Goal: Transaction & Acquisition: Purchase product/service

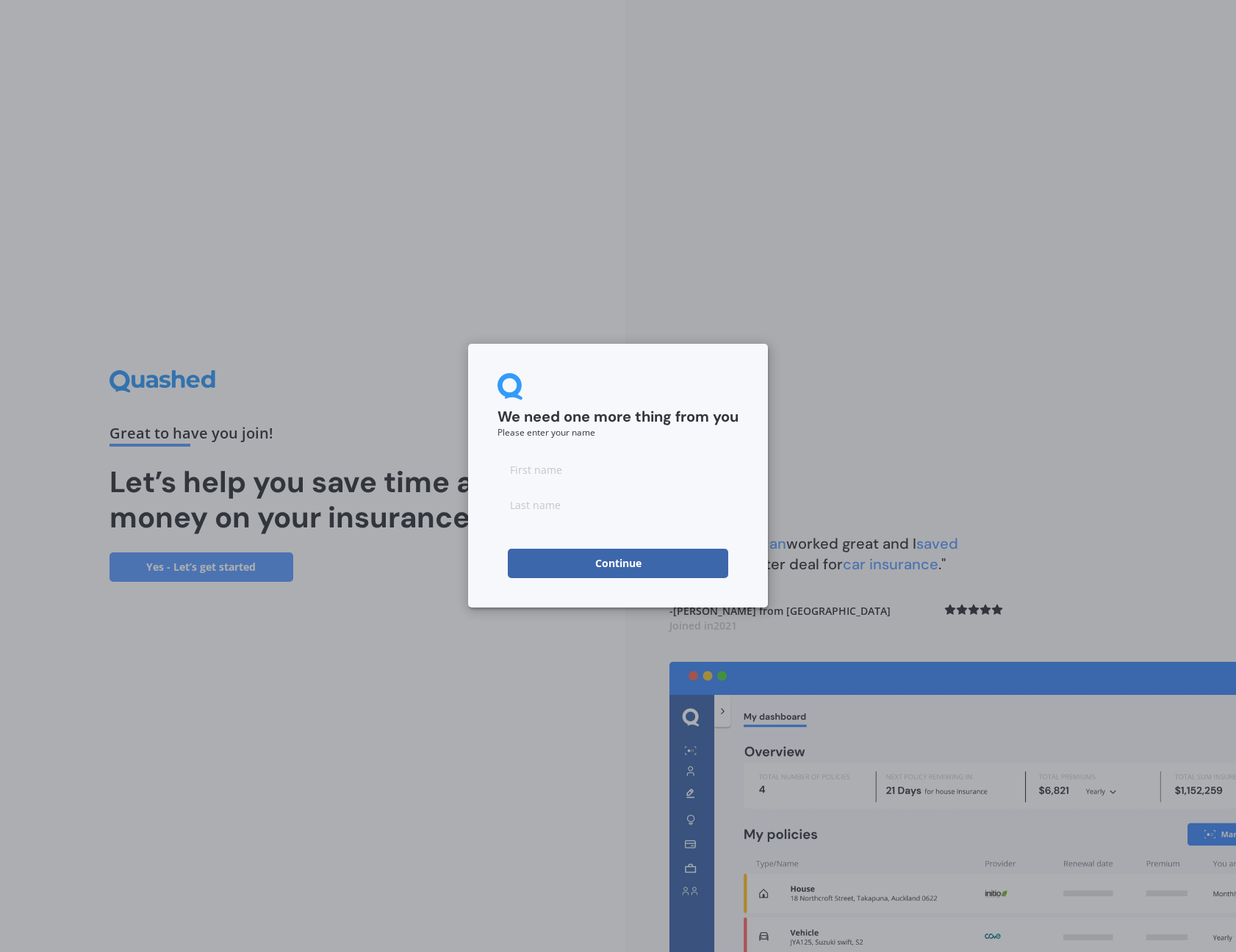
click at [536, 461] on input at bounding box center [617, 469] width 241 height 29
type input "Ren"
type input "Kon"
click at [712, 454] on input "Ren" at bounding box center [617, 469] width 241 height 29
click at [655, 555] on button "Continue" at bounding box center [618, 563] width 220 height 29
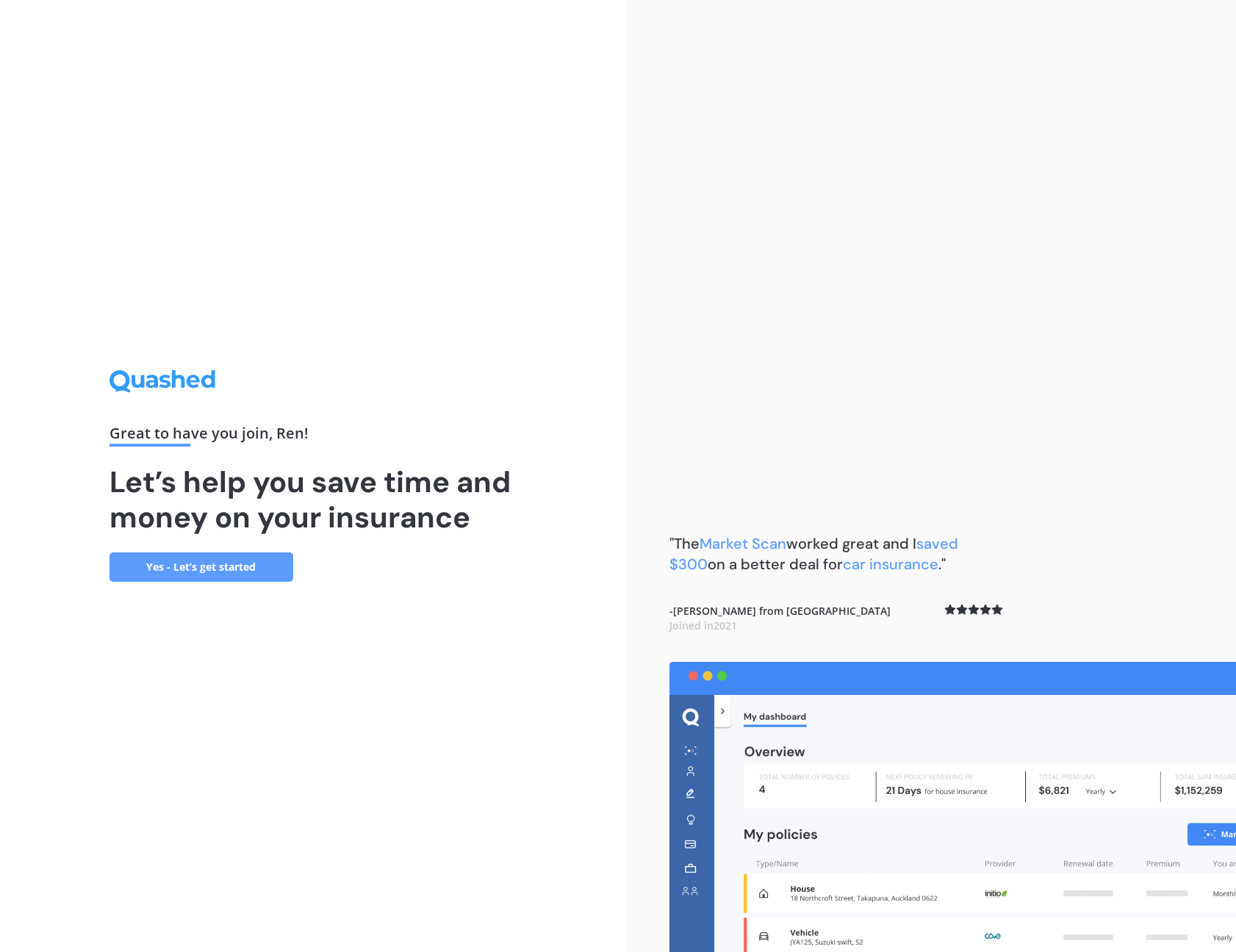
click at [187, 559] on link "Yes - Let’s get started" at bounding box center [201, 567] width 183 height 29
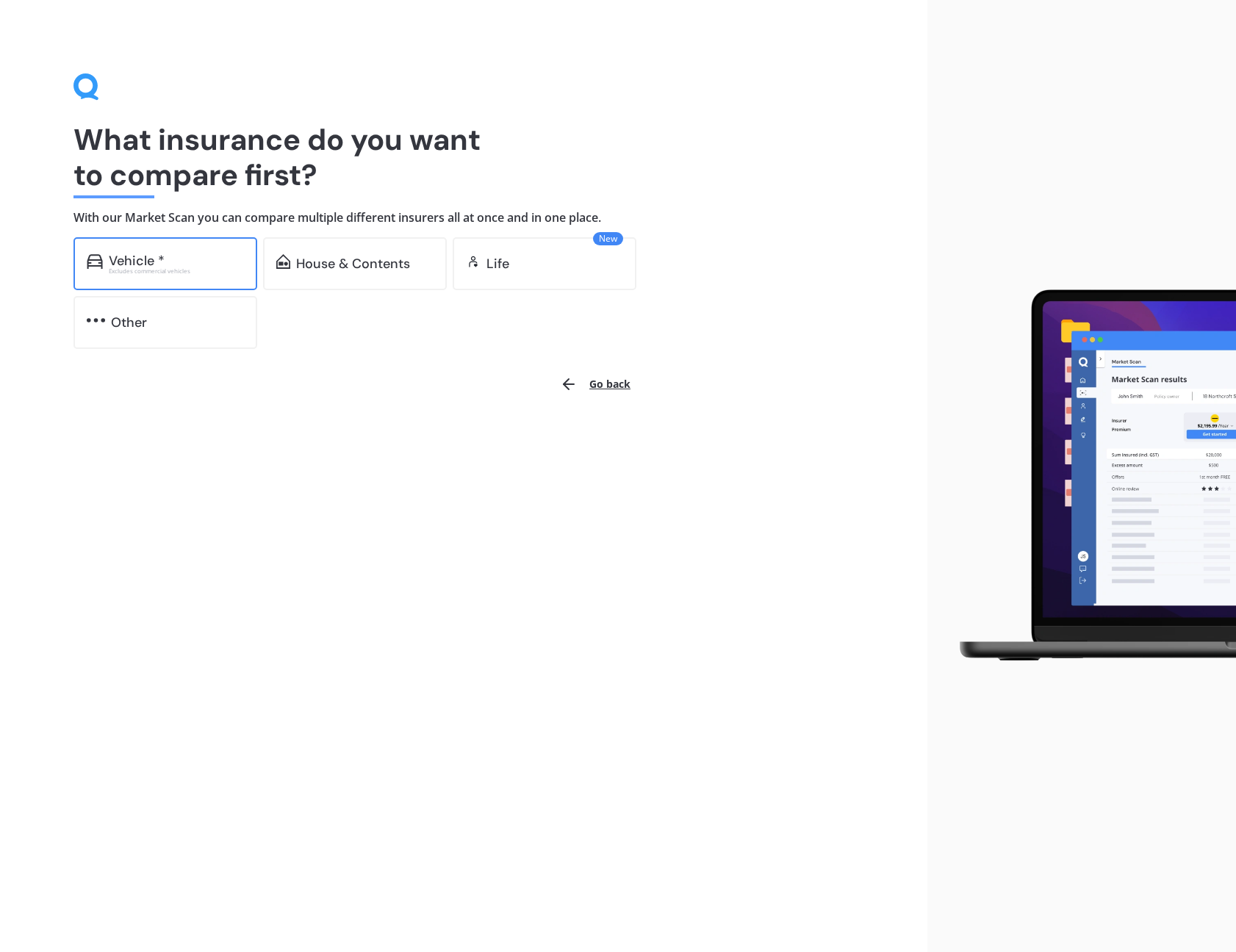
click at [244, 277] on div "Vehicle * Excludes commercial vehicles" at bounding box center [165, 263] width 183 height 53
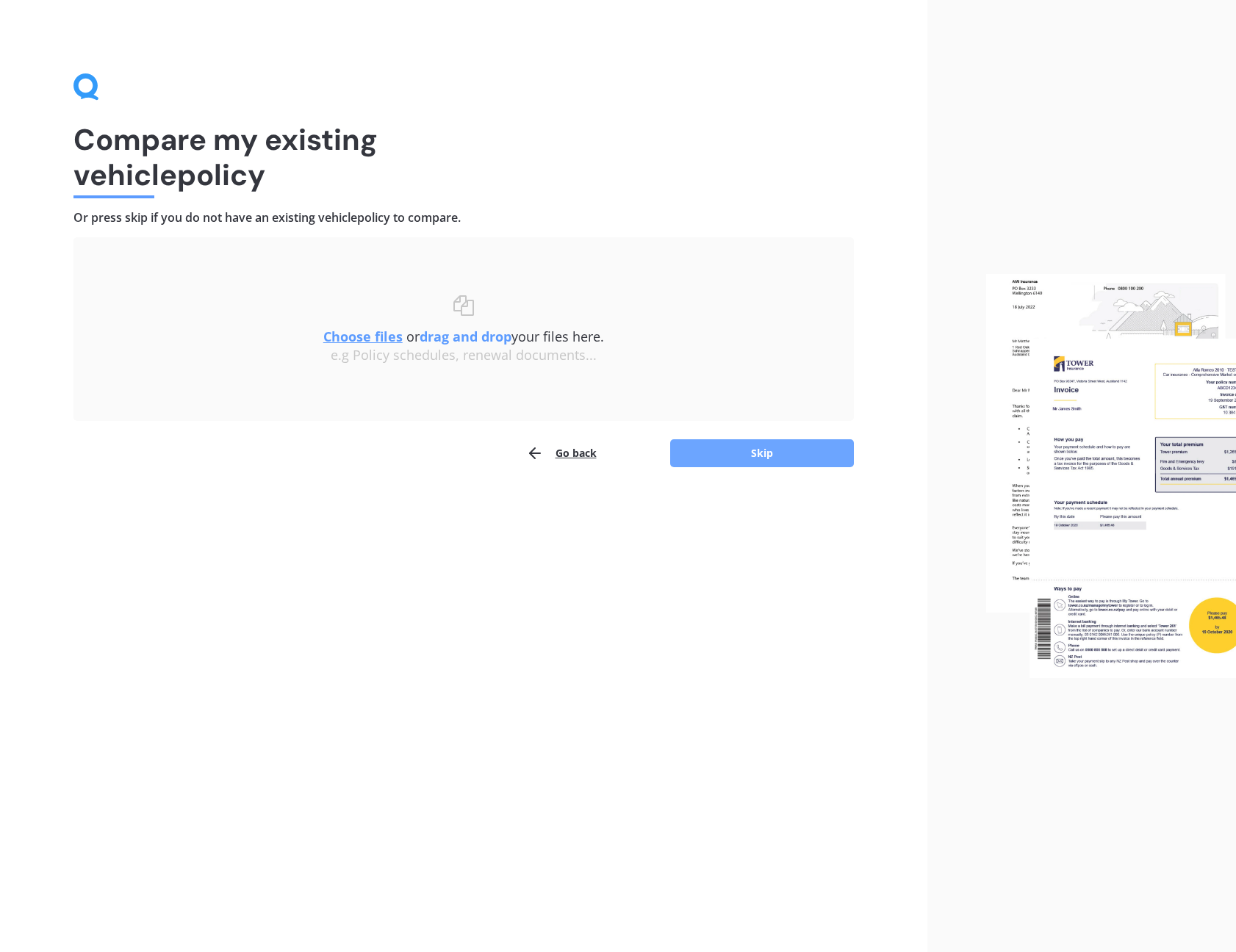
click at [727, 458] on button "Skip" at bounding box center [761, 453] width 183 height 28
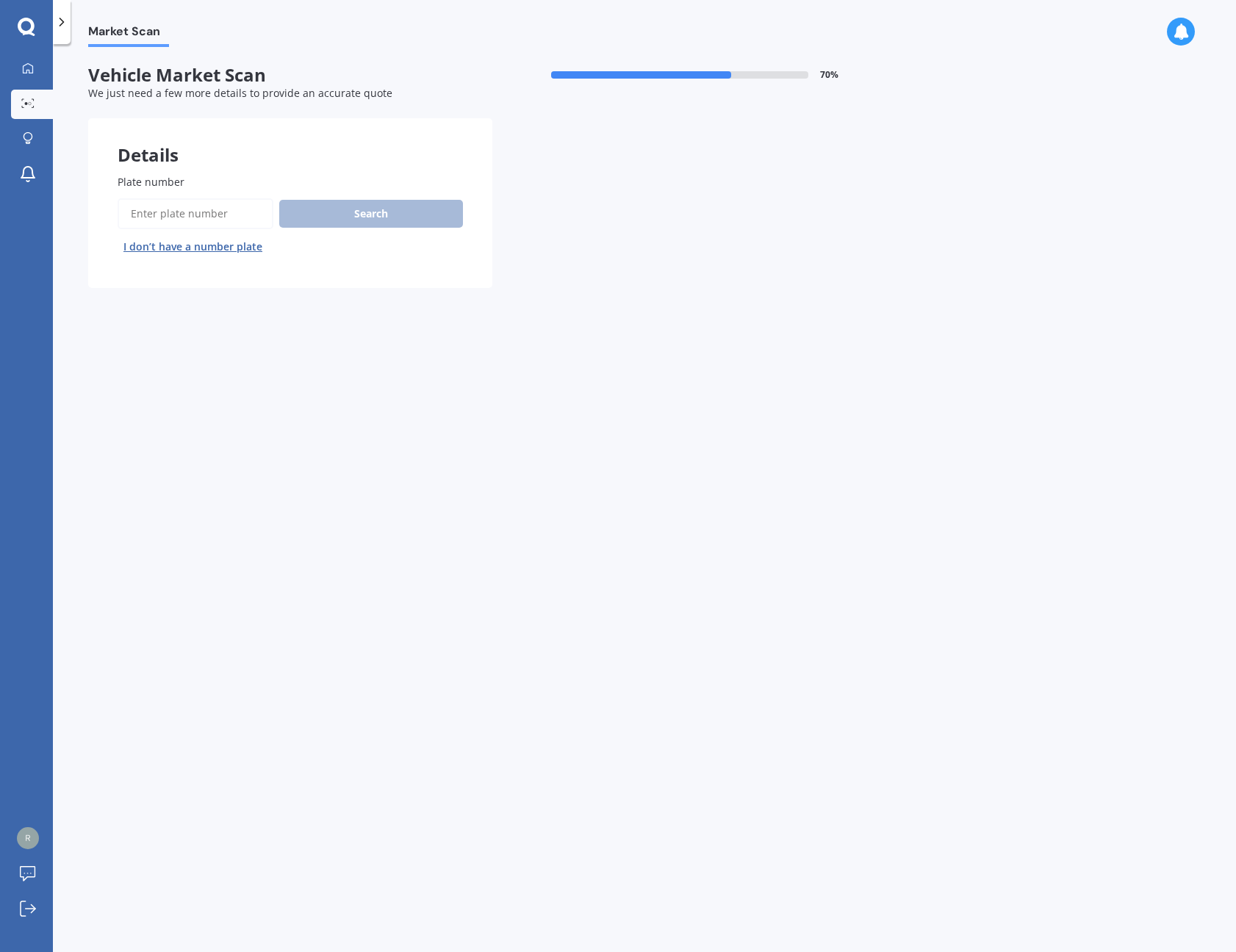
click at [188, 204] on input "Plate number" at bounding box center [196, 213] width 156 height 31
type input "plh933"
click at [0, 0] on button "Next" at bounding box center [0, 0] width 0 height 0
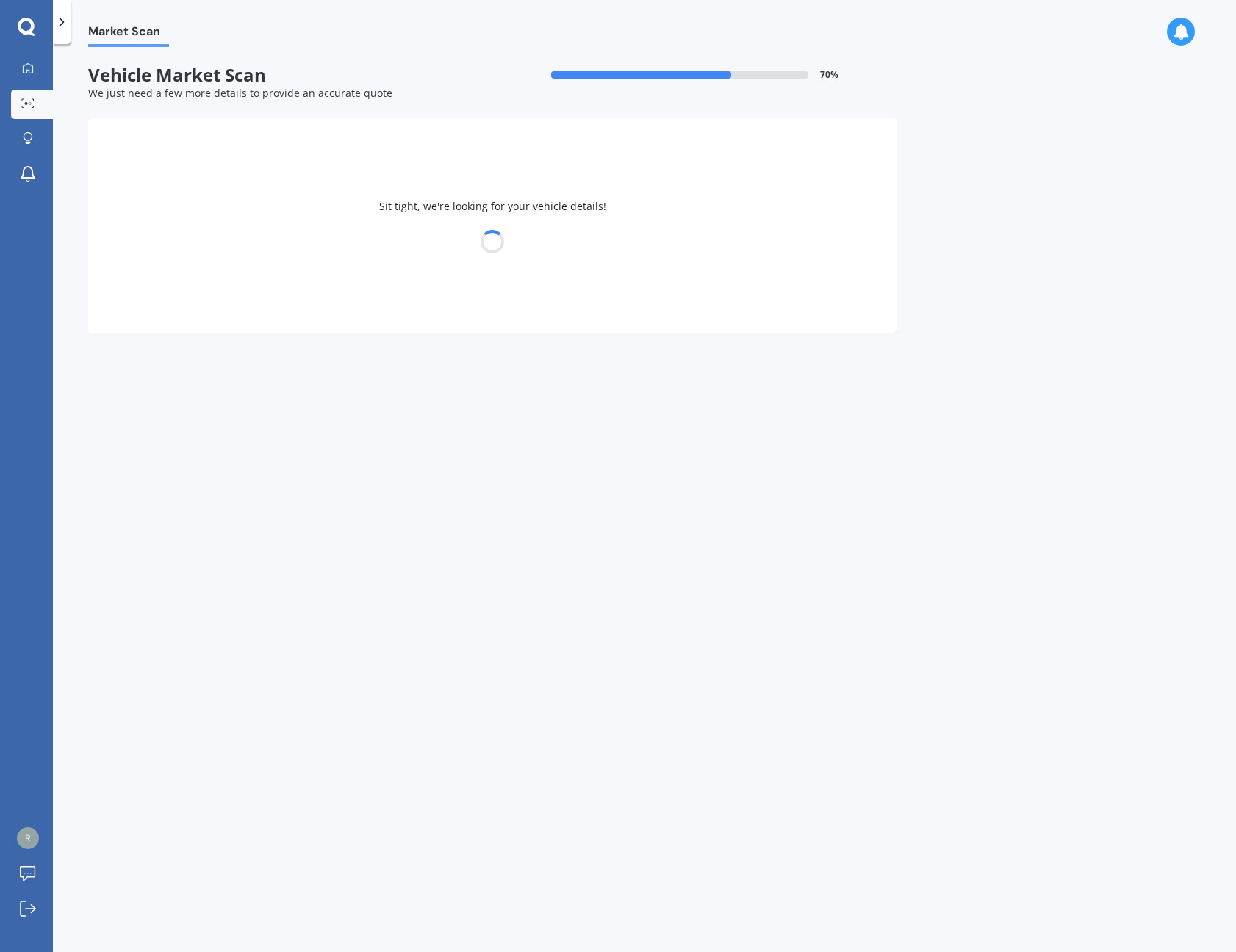
select select "BYD"
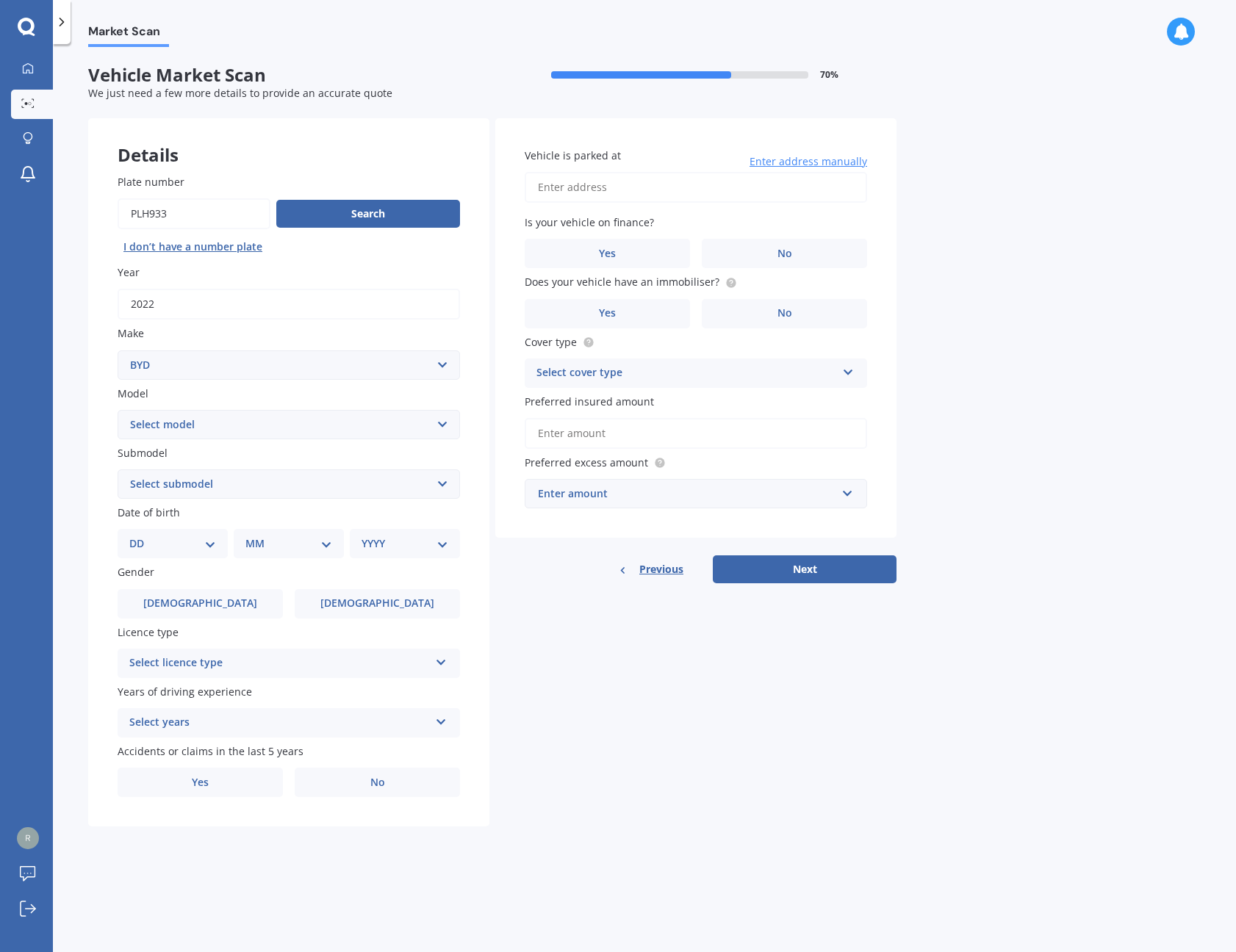
select select "04"
select select "01"
drag, startPoint x: 297, startPoint y: 541, endPoint x: 398, endPoint y: 545, distance: 101.1
click at [398, 544] on div "DD 01 02 03 04 05 06 07 08 09 10 11 12 13 14 15 16 17 18 19 20 21 22 23 24 25 2…" at bounding box center [291, 543] width 324 height 29
select select "1989"
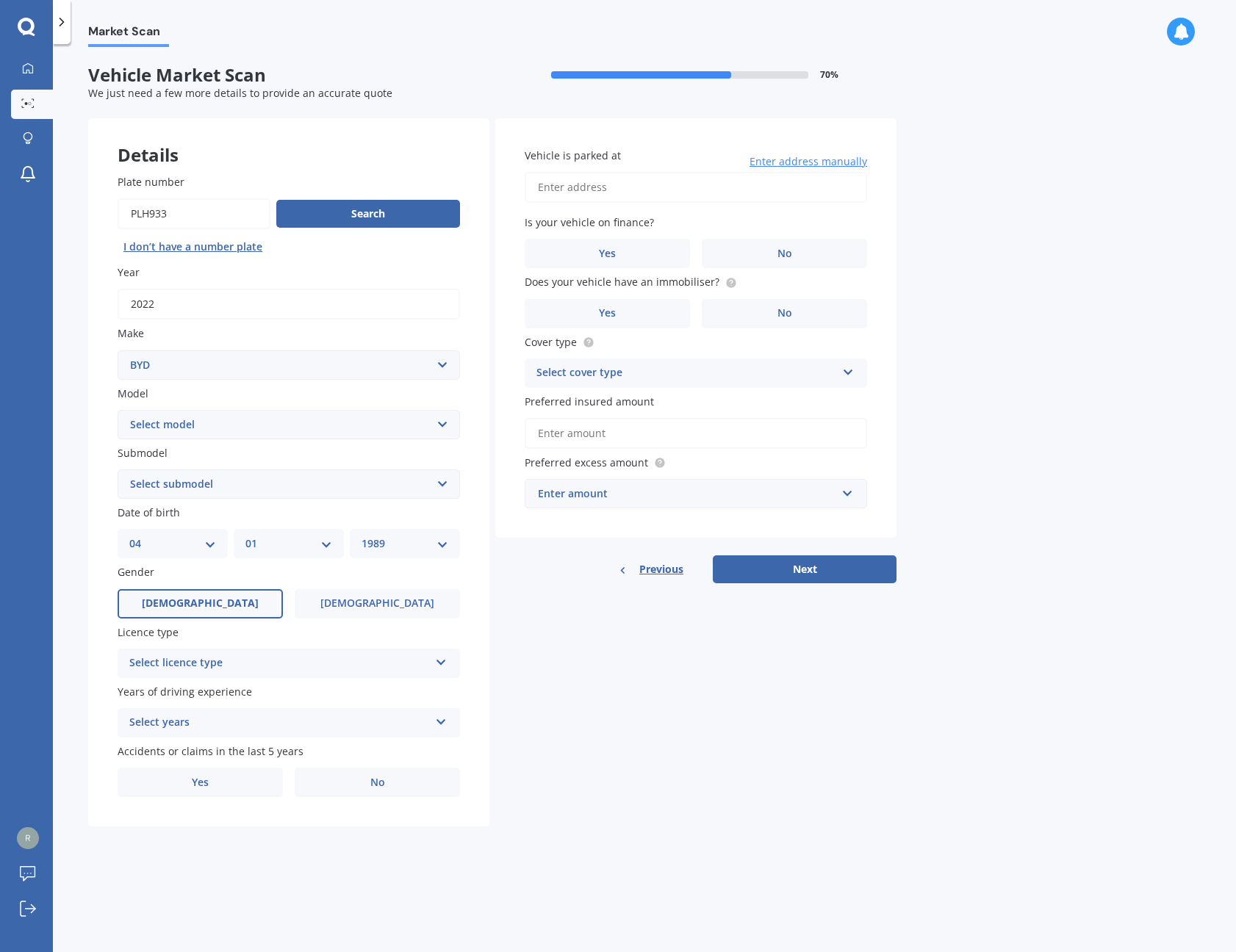
click at [240, 602] on label "[DEMOGRAPHIC_DATA]" at bounding box center [200, 604] width 166 height 29
click at [0, 0] on input "[DEMOGRAPHIC_DATA]" at bounding box center [0, 0] width 0 height 0
click at [250, 655] on div "Select licence type" at bounding box center [279, 662] width 300 height 18
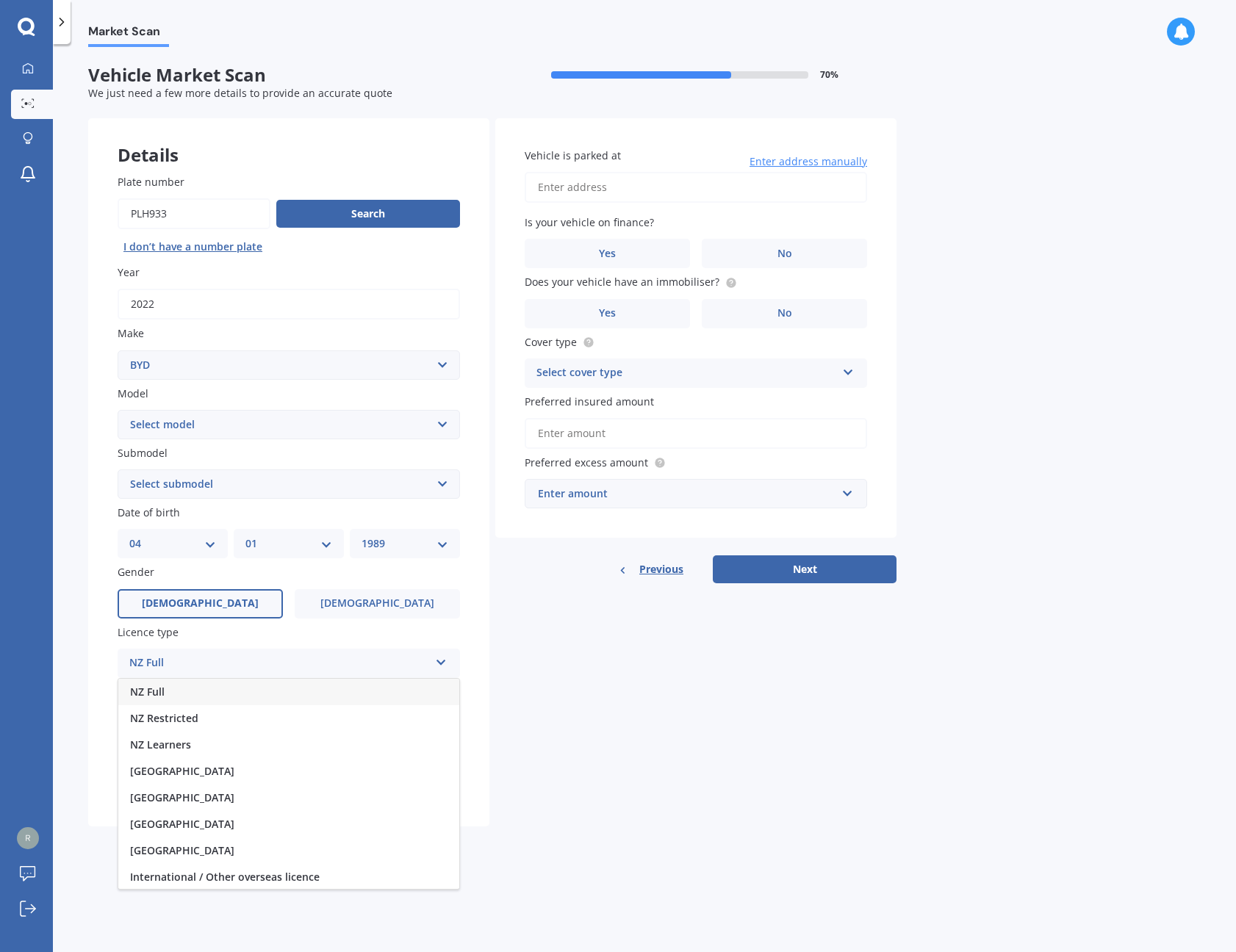
click at [203, 692] on div "NZ Full" at bounding box center [288, 692] width 341 height 26
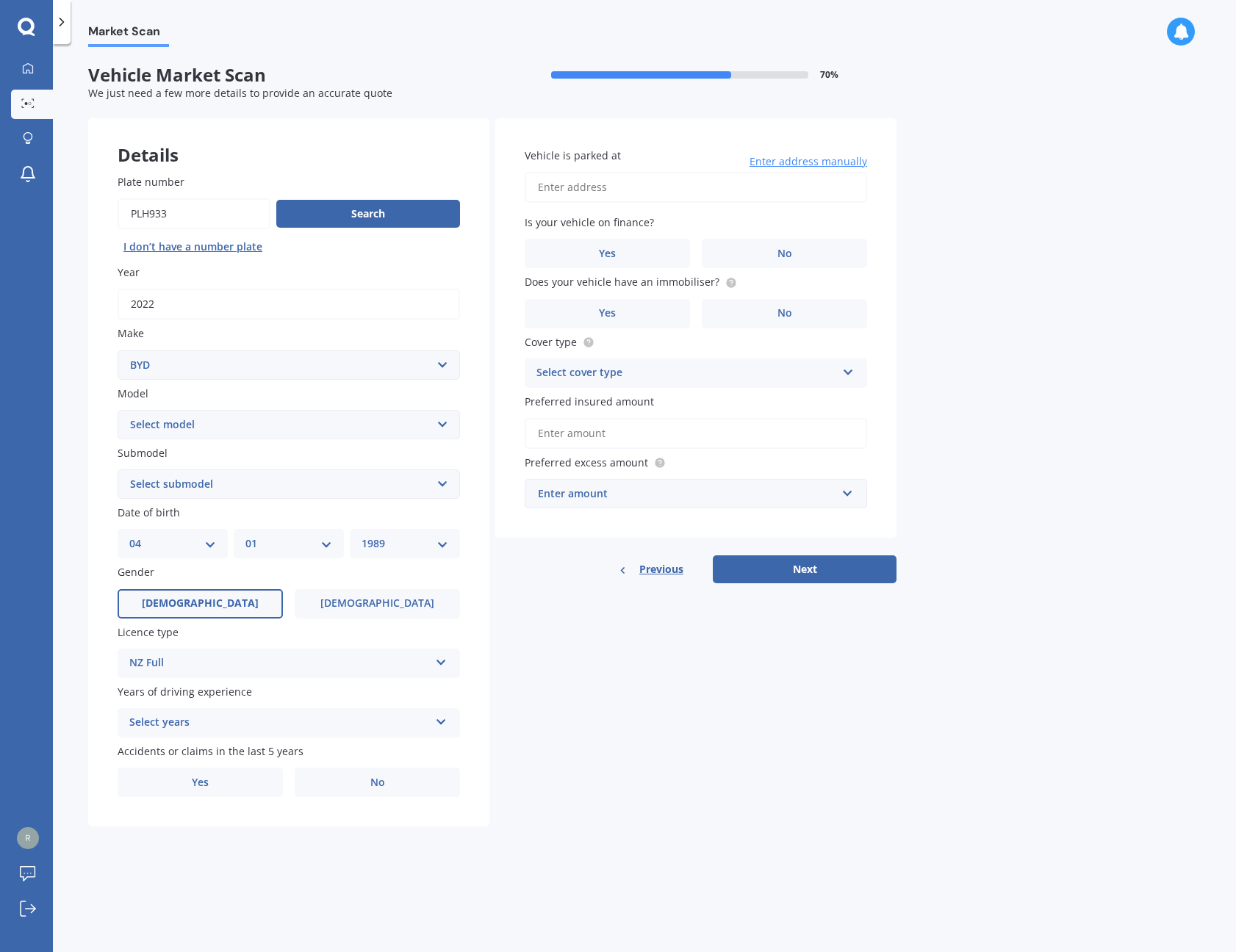
click at [174, 722] on div "Select years" at bounding box center [279, 722] width 300 height 18
click at [179, 752] on span "5 or more years" at bounding box center [170, 751] width 79 height 14
click at [338, 791] on label "No" at bounding box center [377, 782] width 166 height 29
click at [0, 0] on input "No" at bounding box center [0, 0] width 0 height 0
type input "[STREET_ADDRESS]"
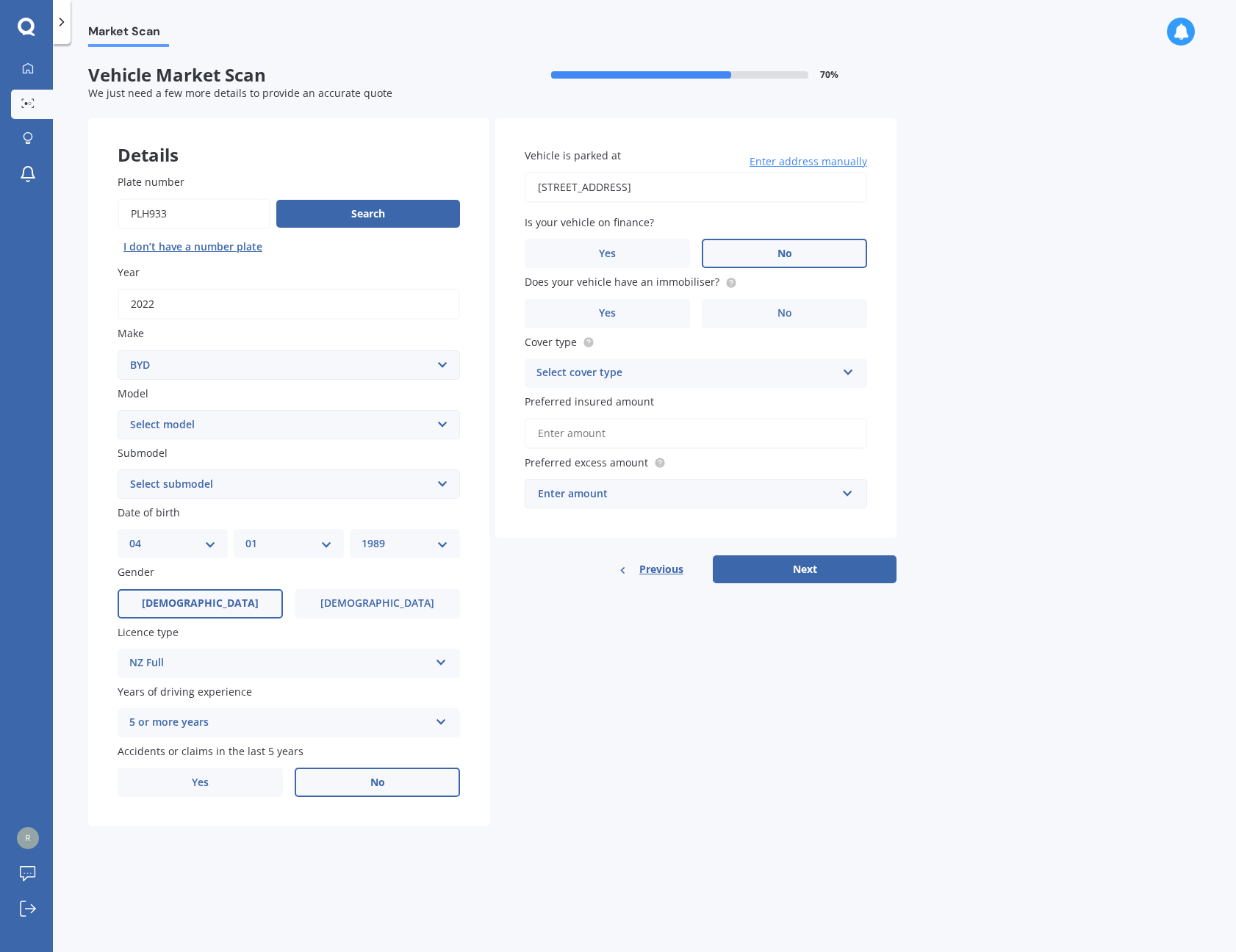
click at [778, 254] on span "No" at bounding box center [784, 253] width 15 height 12
click at [0, 0] on input "No" at bounding box center [0, 0] width 0 height 0
click at [674, 311] on label "Yes" at bounding box center [607, 313] width 166 height 29
click at [0, 0] on input "Yes" at bounding box center [0, 0] width 0 height 0
click at [648, 364] on div "Select cover type" at bounding box center [686, 373] width 300 height 18
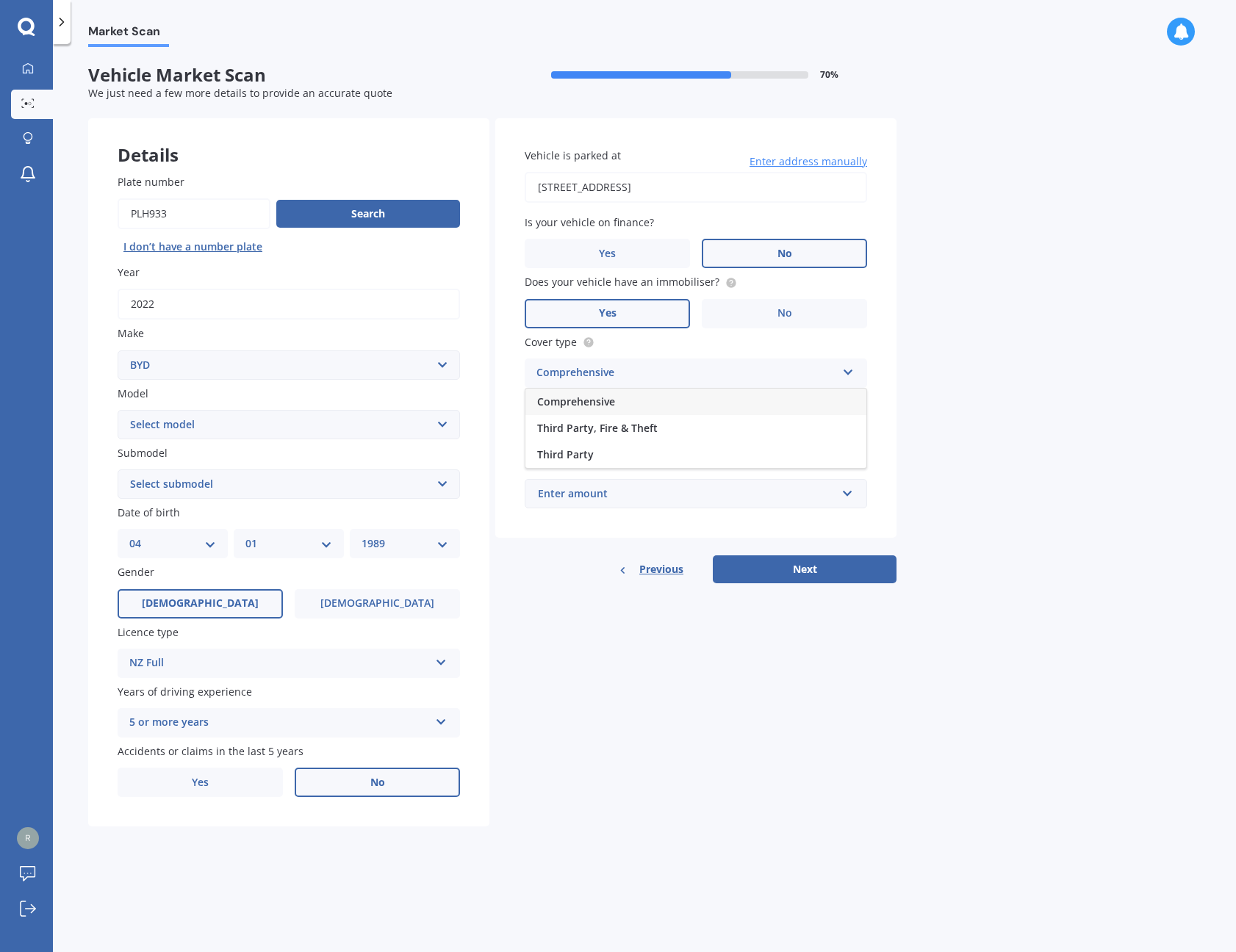
click at [640, 404] on div "Comprehensive" at bounding box center [696, 401] width 341 height 26
click at [622, 434] on input "Preferred insured amount" at bounding box center [696, 433] width 342 height 31
click at [623, 493] on div "Enter amount" at bounding box center [687, 493] width 298 height 16
click at [614, 417] on input "Preferred insured amount" at bounding box center [696, 433] width 342 height 31
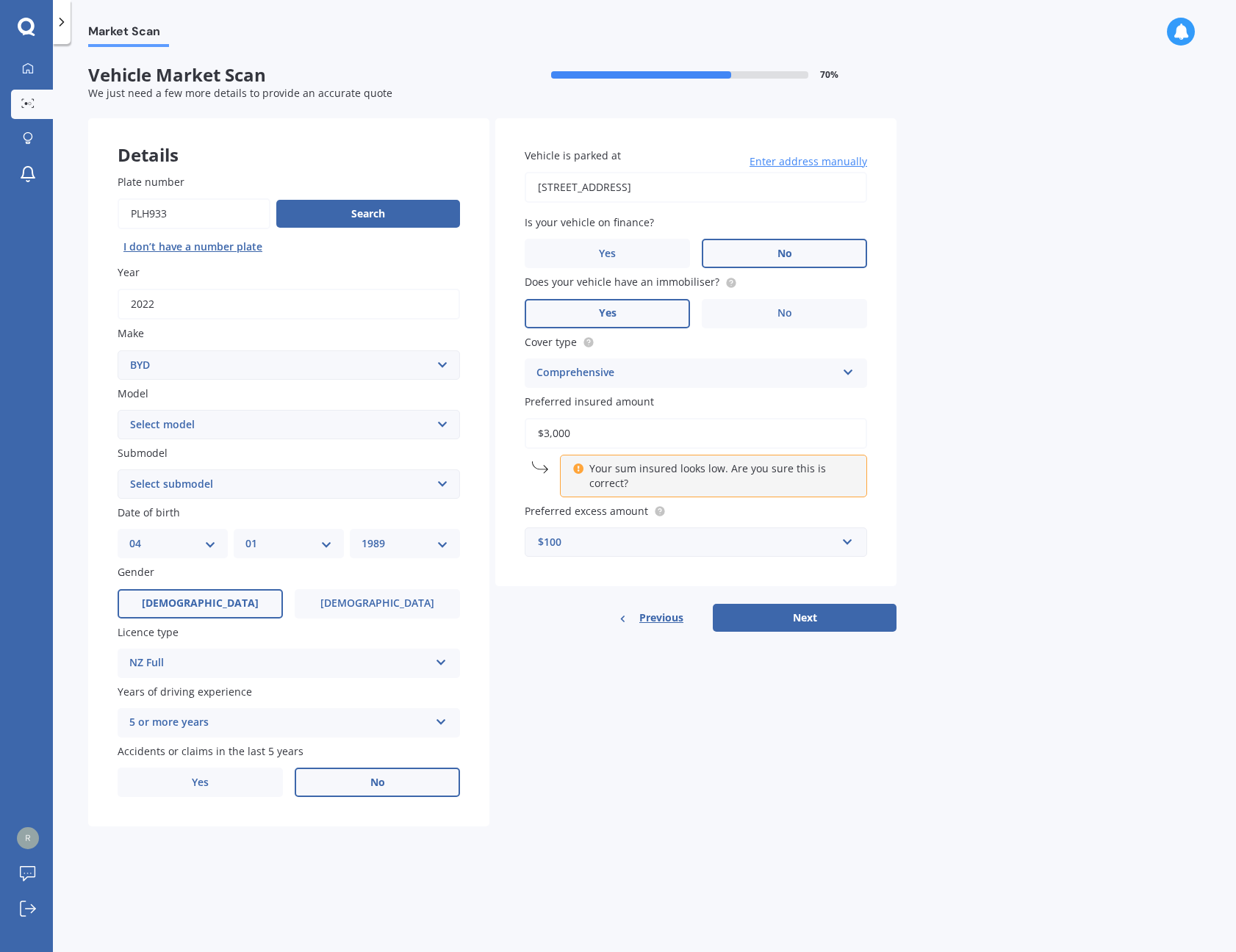
type input "$30,000"
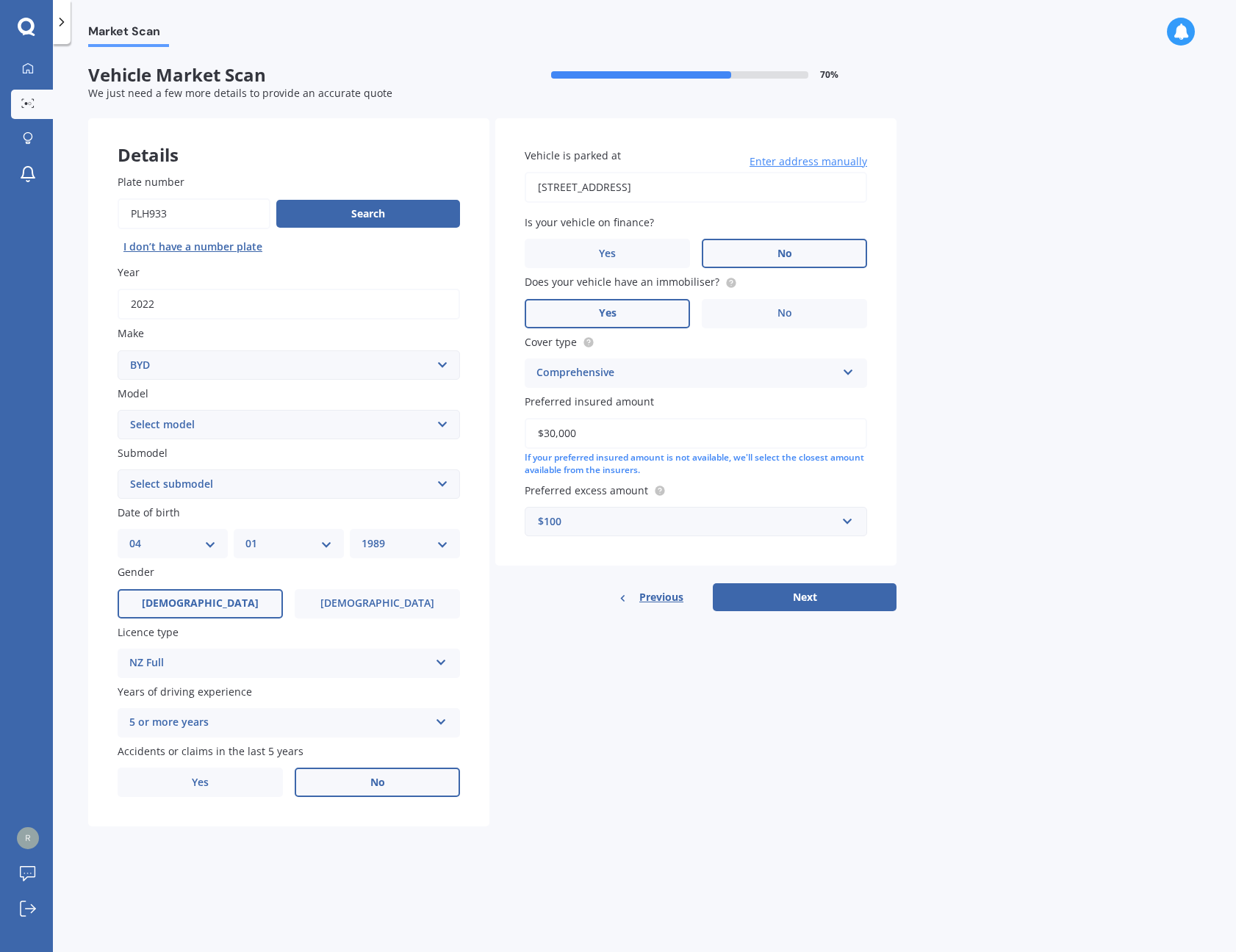
click at [647, 669] on div "Details Plate number Search I don’t have a number plate Year [DATE] Make Select…" at bounding box center [492, 472] width 808 height 709
click at [610, 521] on div "$100" at bounding box center [687, 521] width 298 height 16
click at [624, 602] on div "$500" at bounding box center [696, 603] width 341 height 27
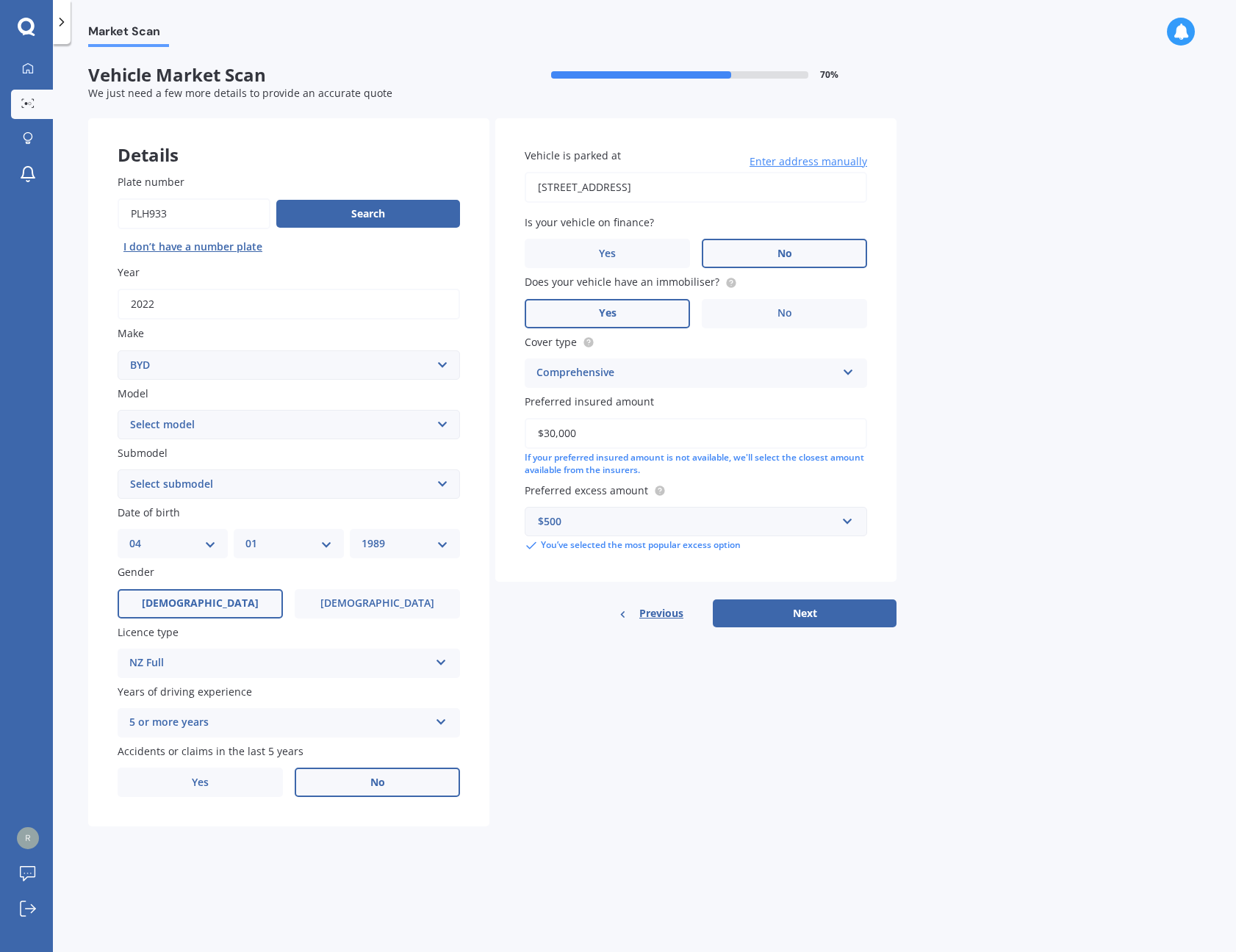
click at [663, 712] on div "Details Plate number Search I don’t have a number plate Year [DATE] Make Select…" at bounding box center [492, 472] width 808 height 709
click at [777, 610] on button "Next" at bounding box center [804, 613] width 183 height 28
select select "ATTO 3 ELECTRIC"
select select "EXTENDED RANGE 60KW"
drag, startPoint x: 687, startPoint y: 735, endPoint x: 790, endPoint y: 734, distance: 103.0
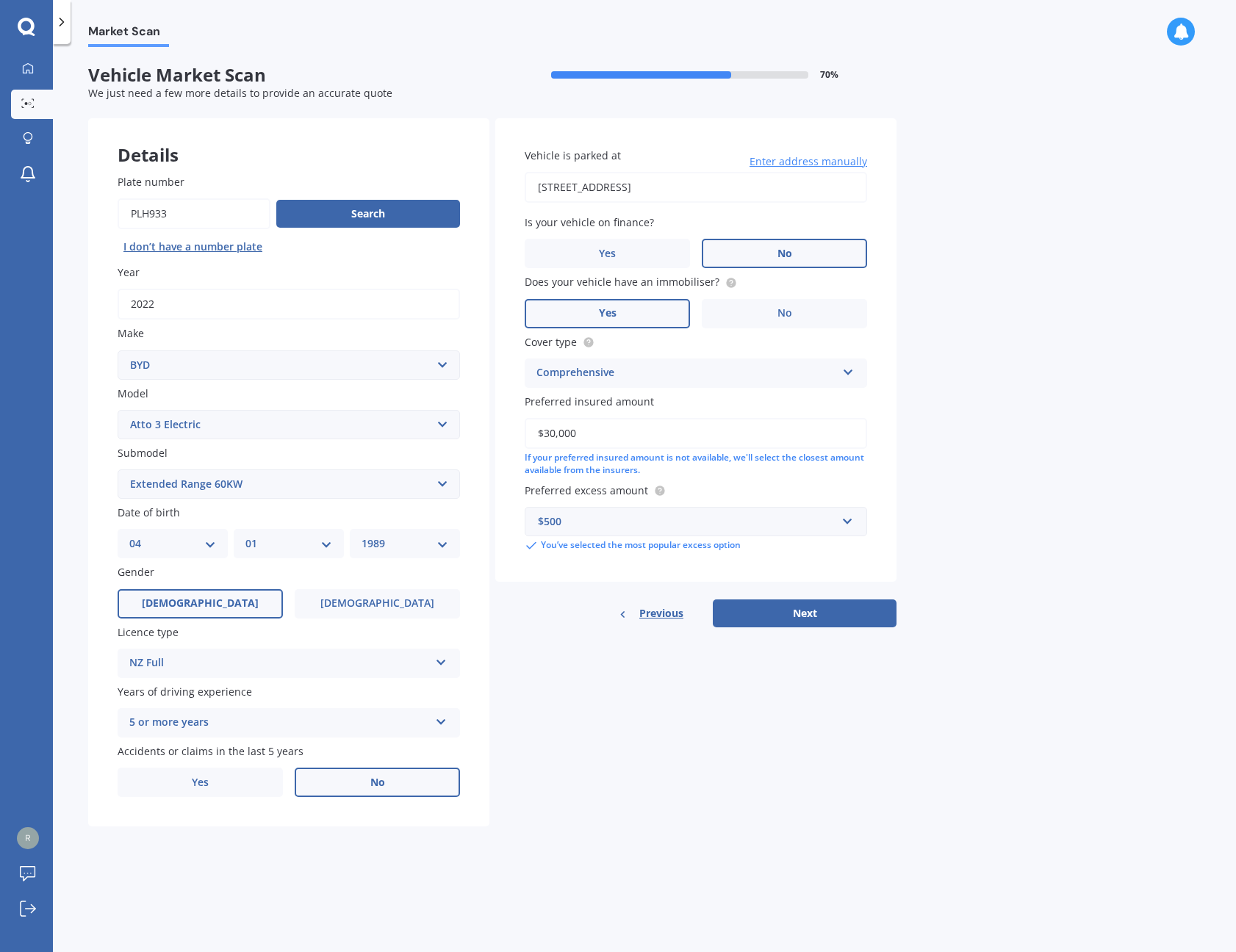
click at [688, 735] on div "Details Plate number Search I don’t have a number plate Year [DATE] Make Select…" at bounding box center [492, 472] width 808 height 709
click at [829, 614] on button "Next" at bounding box center [804, 613] width 183 height 28
select select "04"
select select "01"
select select "1989"
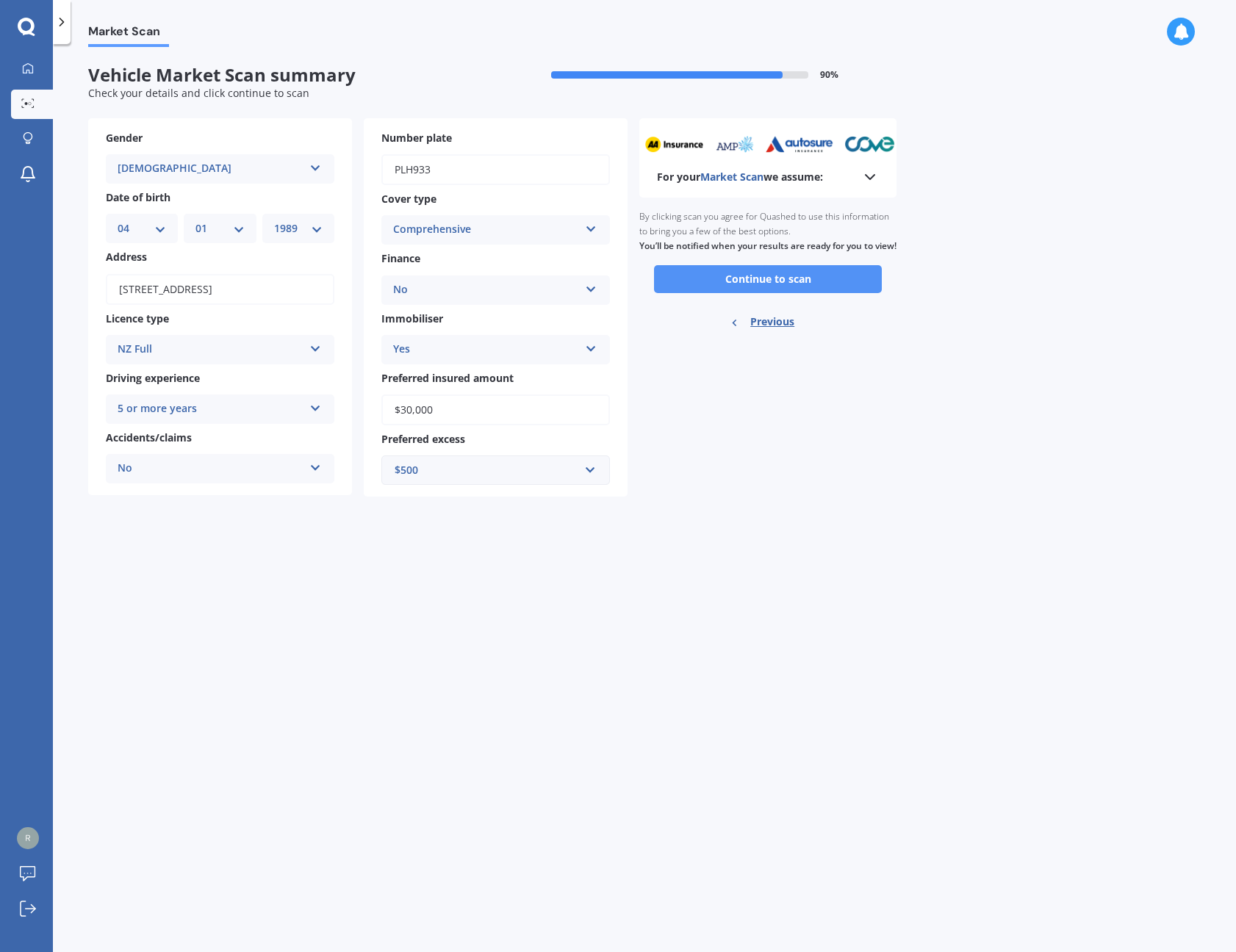
click at [737, 285] on button "Continue to scan" at bounding box center [768, 279] width 228 height 28
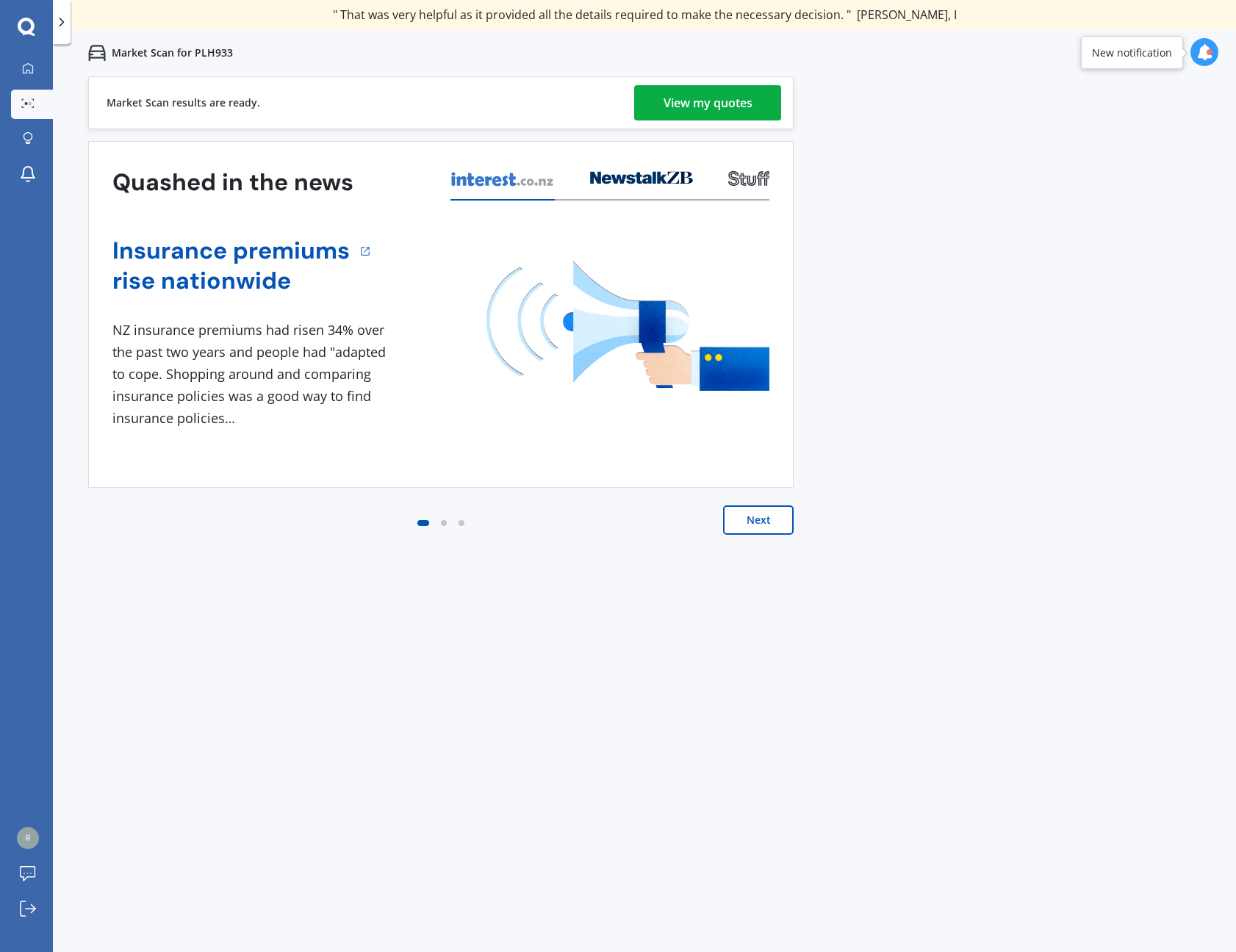
click at [717, 102] on div "View my quotes" at bounding box center [707, 103] width 89 height 35
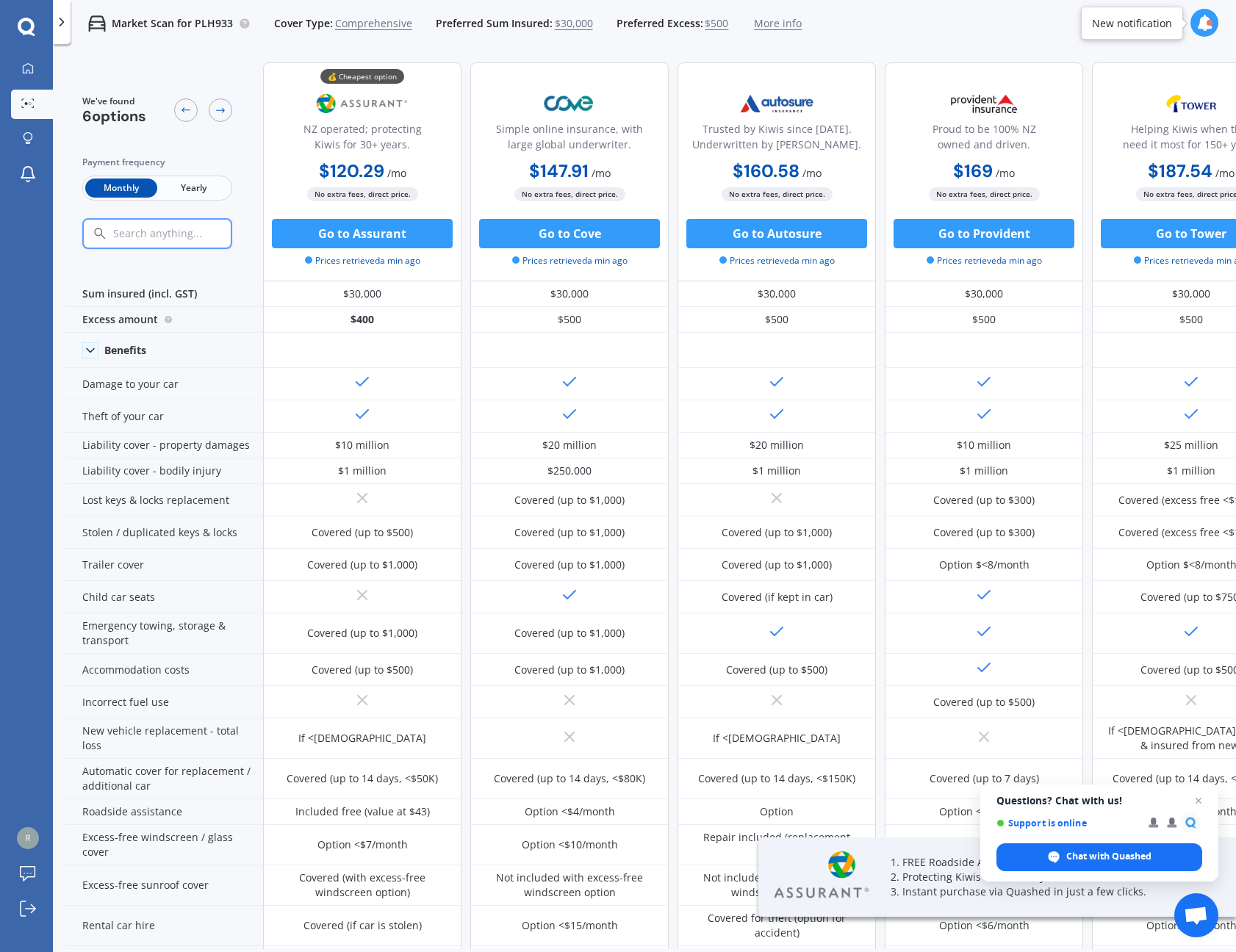
click at [219, 182] on span "Yearly" at bounding box center [193, 188] width 72 height 19
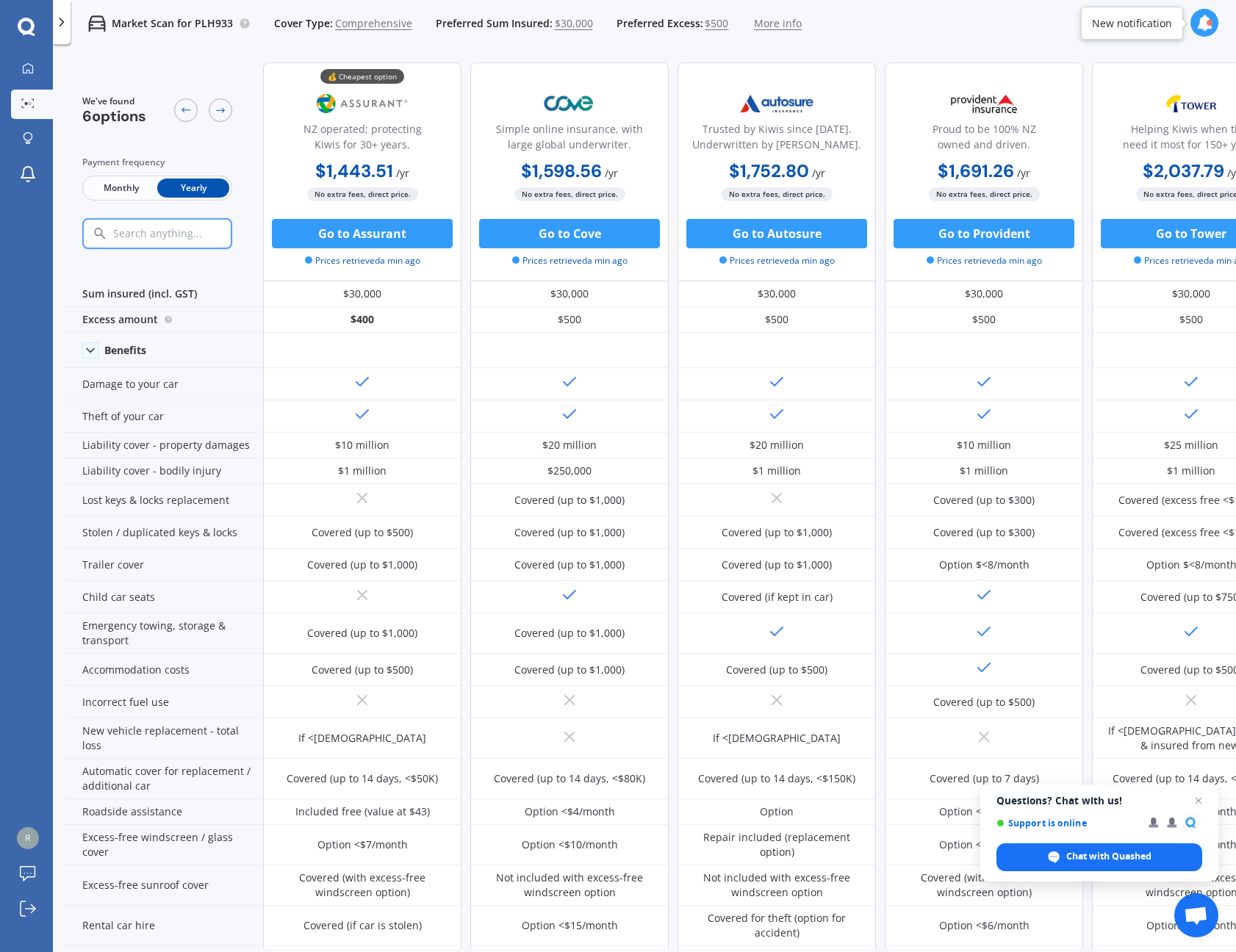
click at [143, 187] on span "Monthly" at bounding box center [121, 188] width 72 height 19
click at [187, 187] on span "Yearly" at bounding box center [193, 188] width 72 height 19
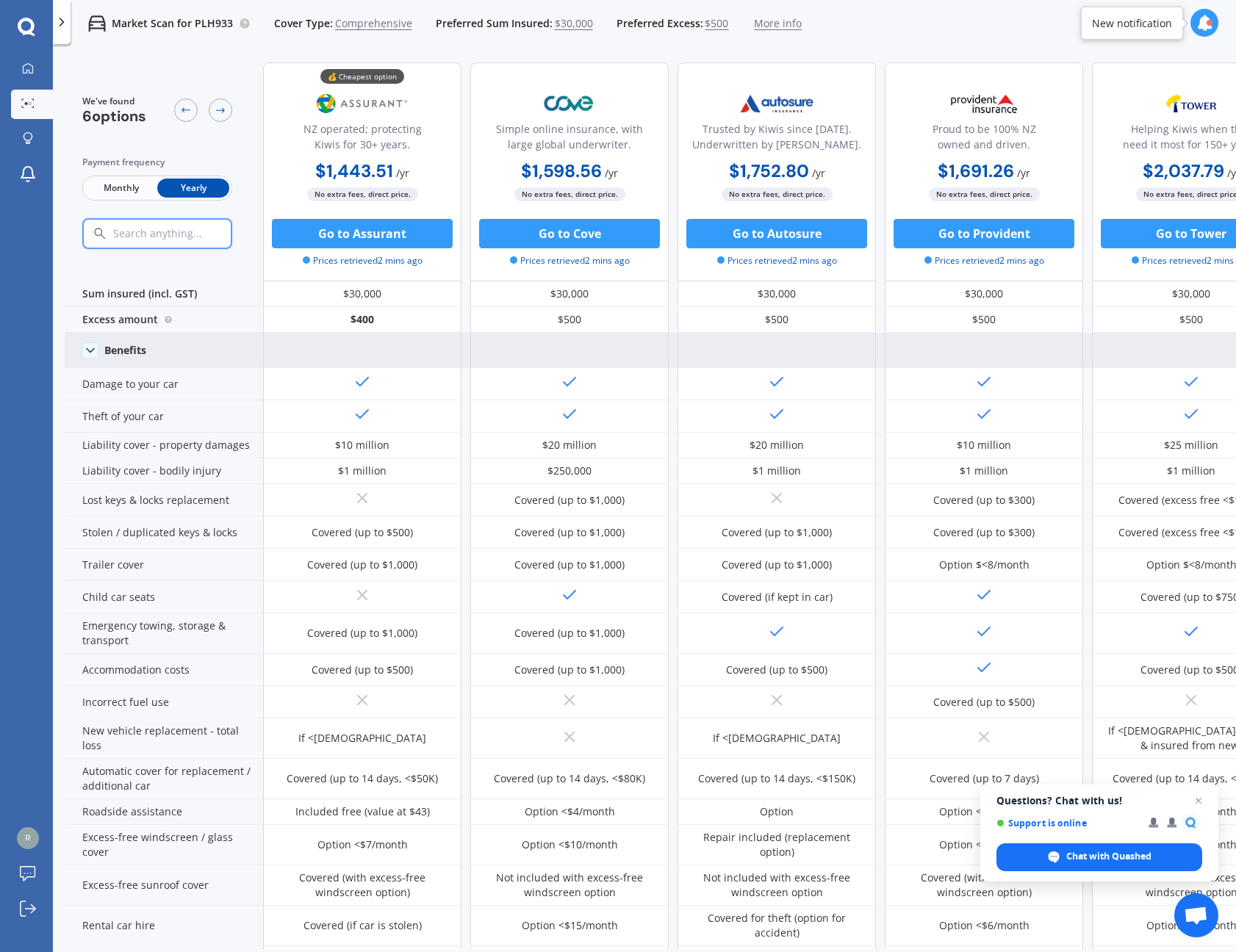
click at [92, 345] on icon at bounding box center [90, 350] width 15 height 15
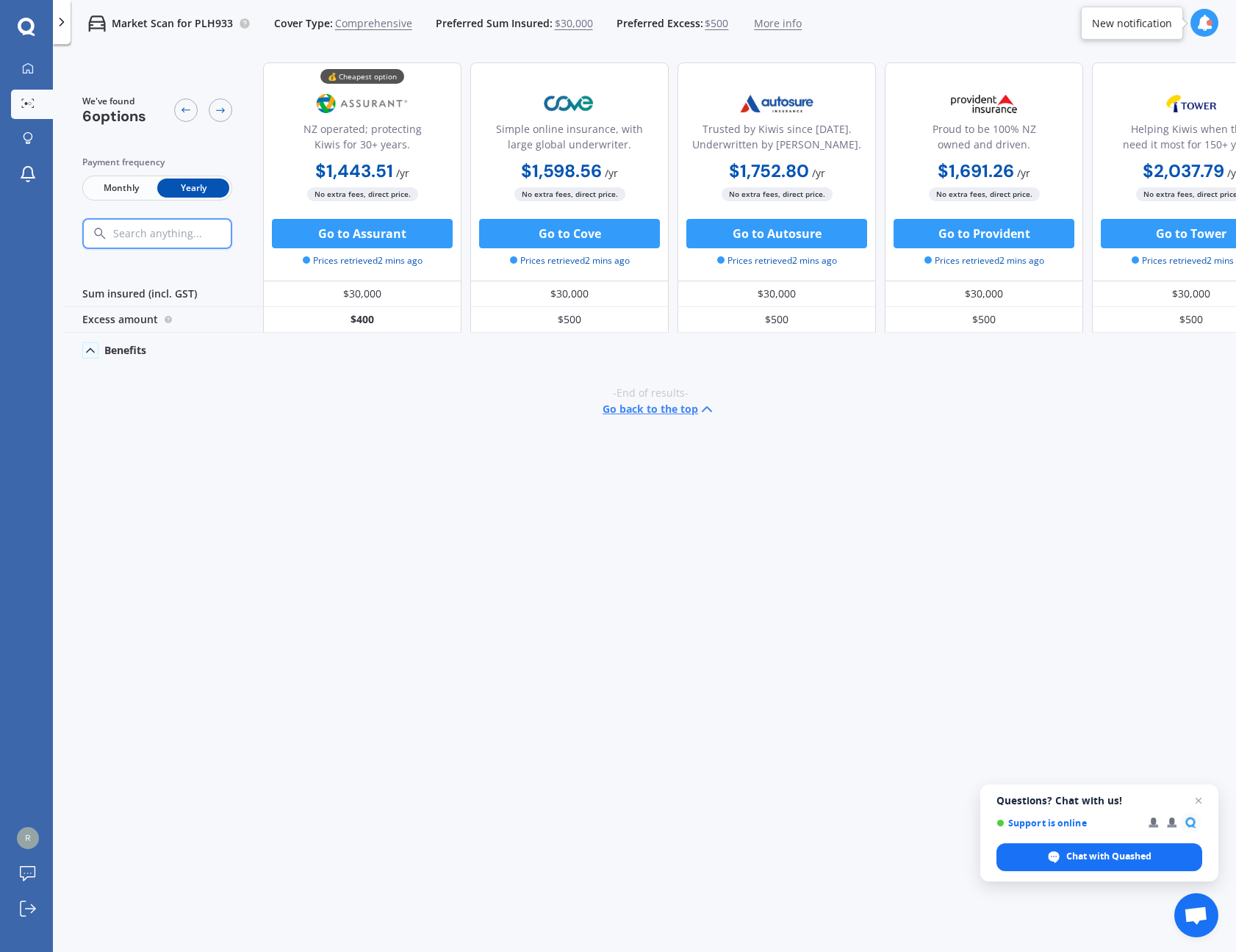
click at [92, 345] on icon at bounding box center [90, 350] width 15 height 15
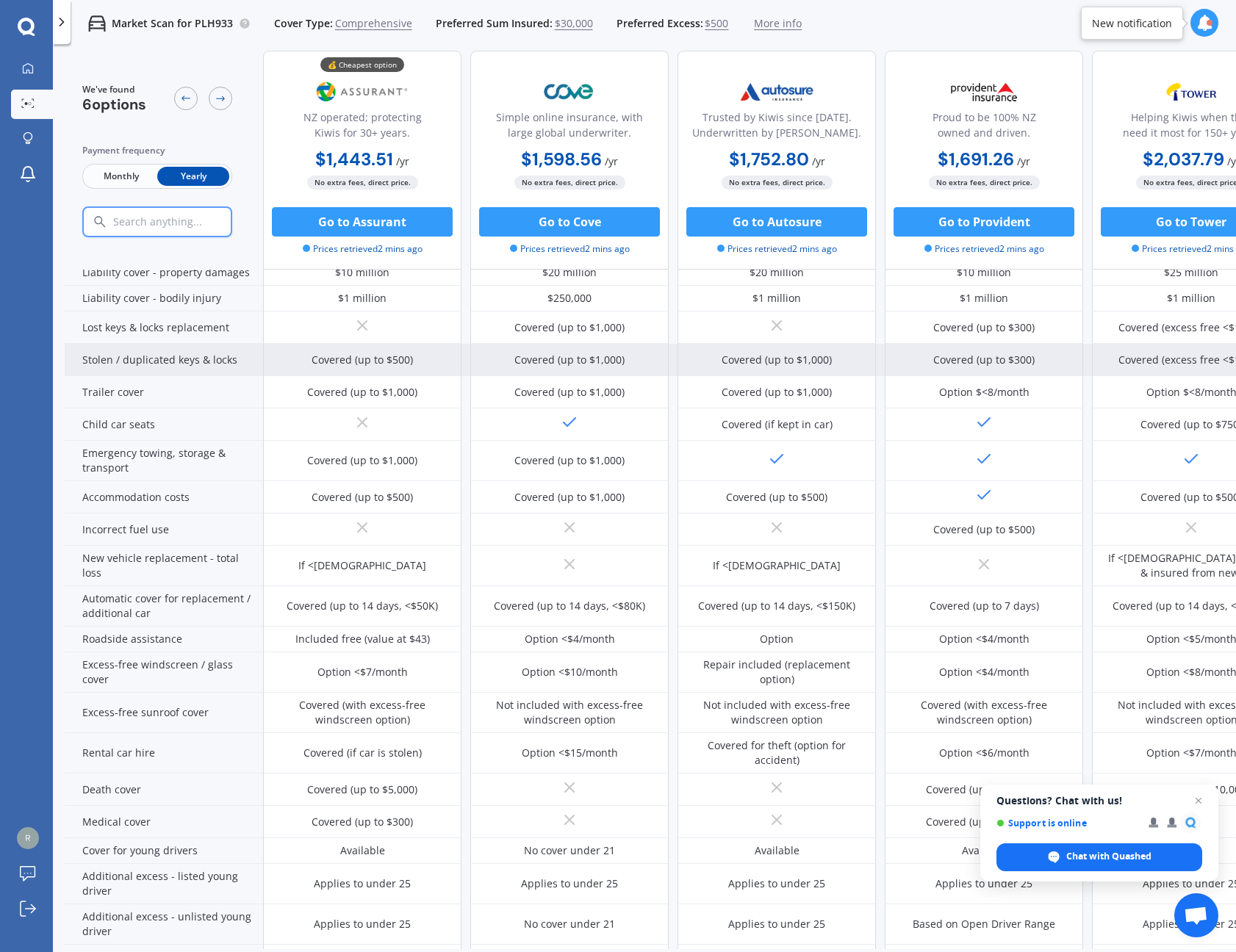
scroll to position [349, 0]
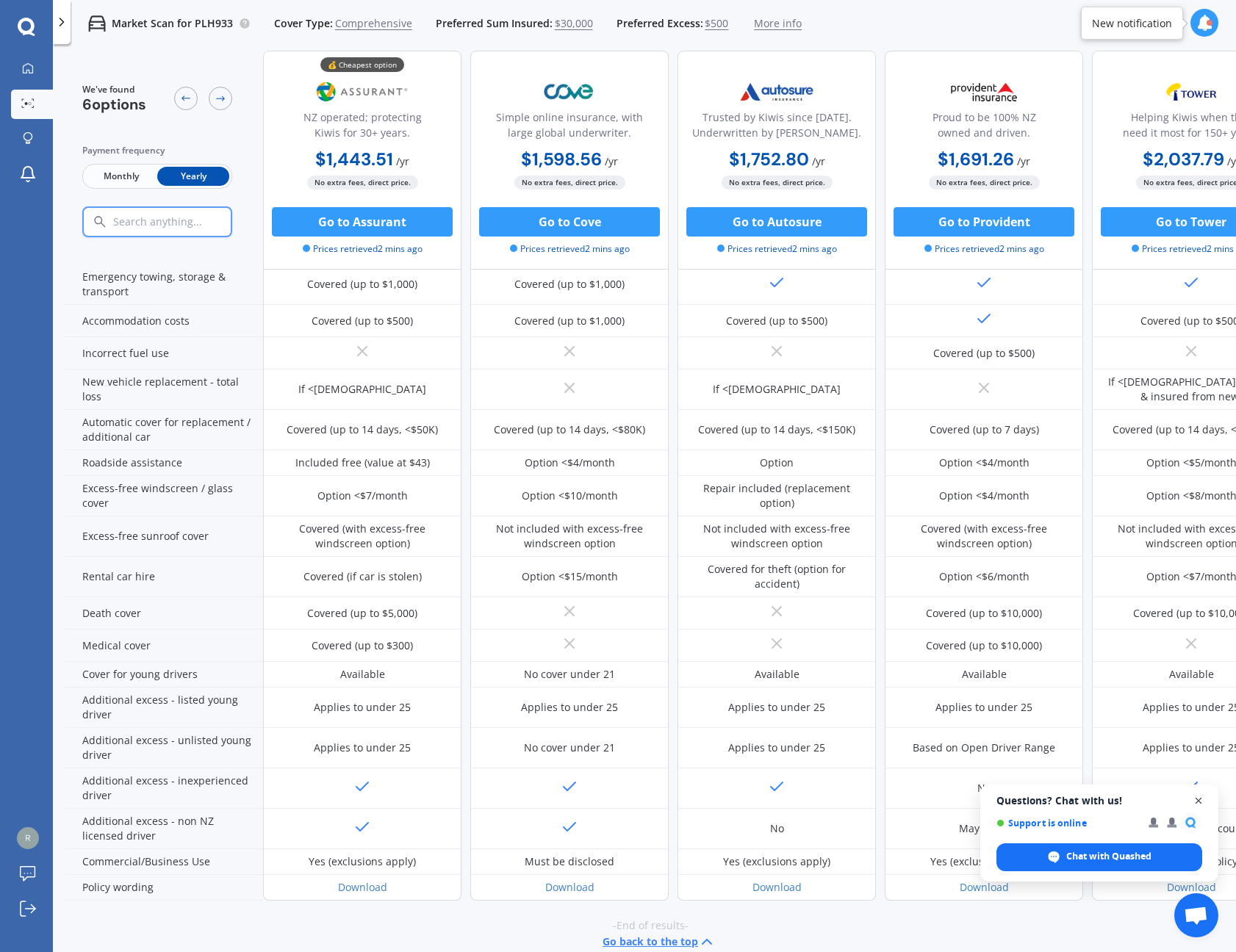
click at [1197, 799] on span "Close chat" at bounding box center [1199, 801] width 18 height 18
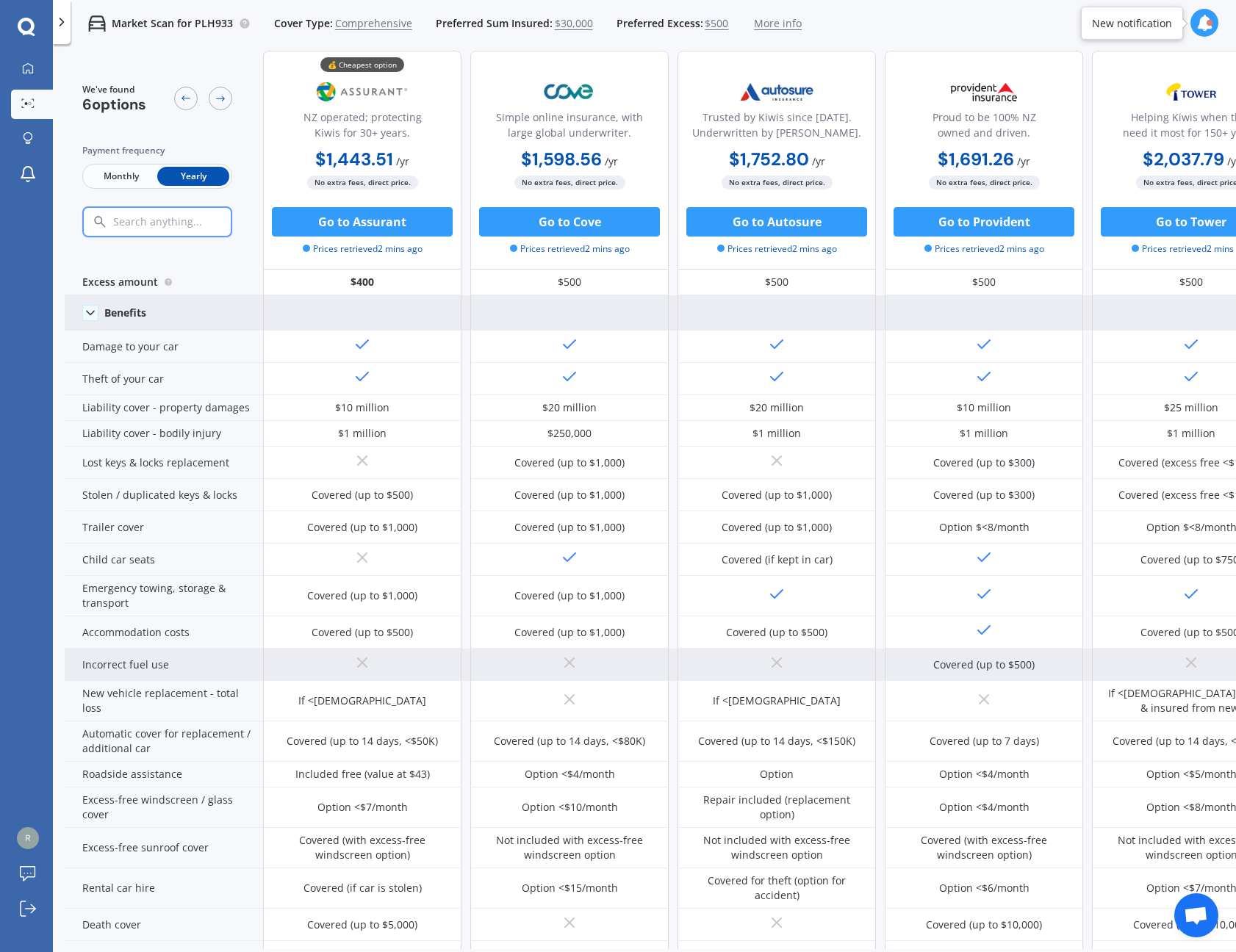
scroll to position [0, 0]
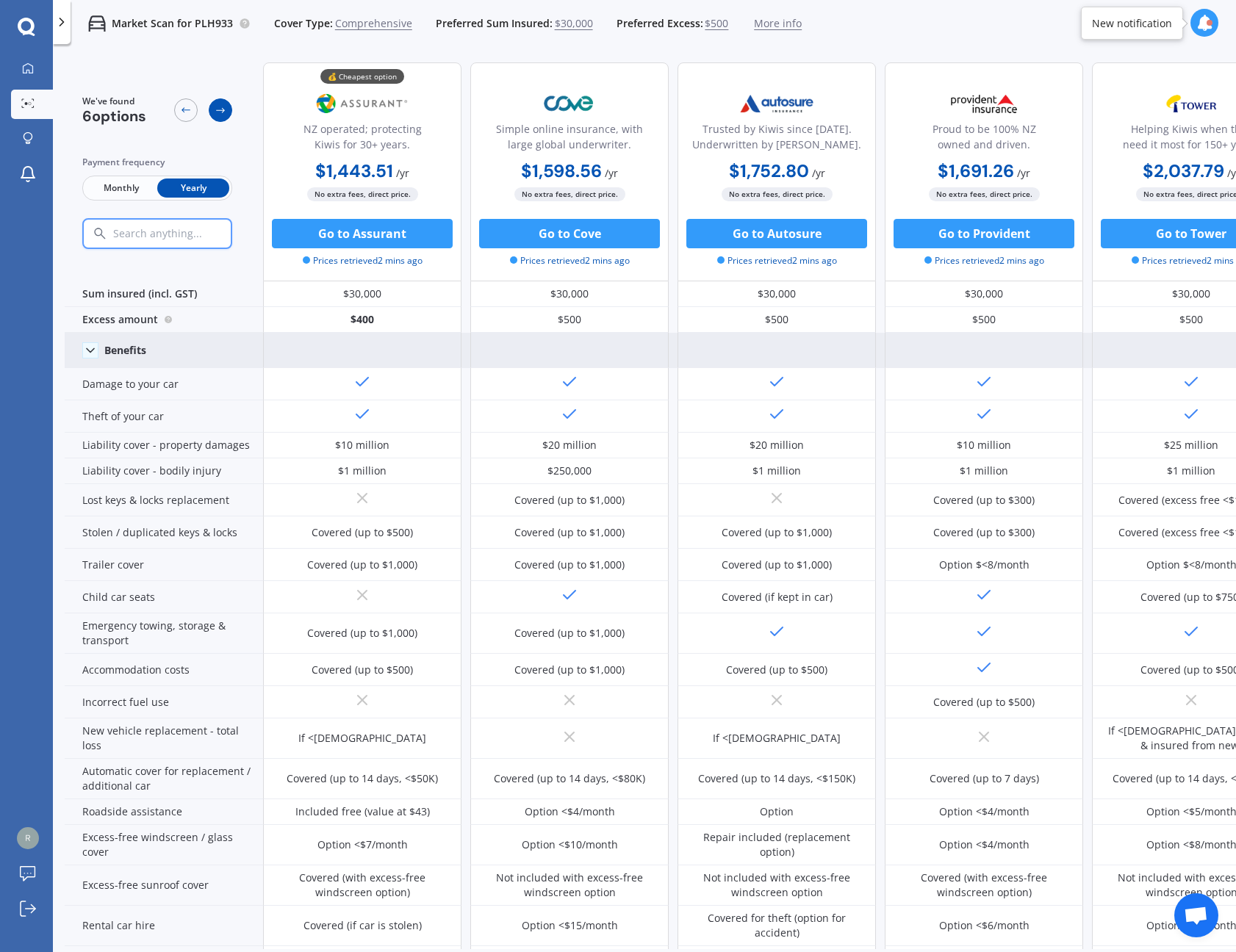
click at [217, 115] on icon at bounding box center [220, 109] width 12 height 12
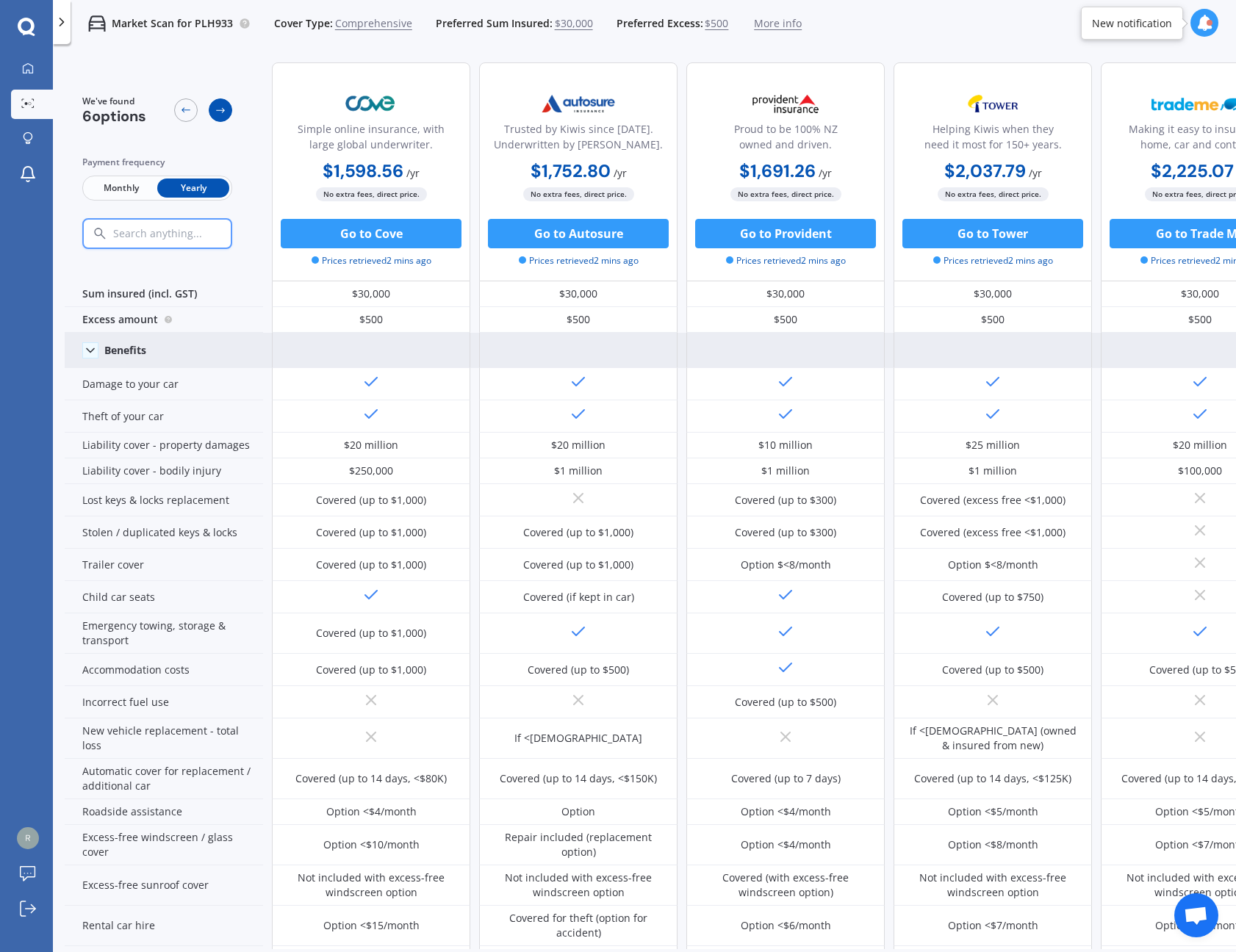
click at [217, 115] on icon at bounding box center [220, 109] width 12 height 12
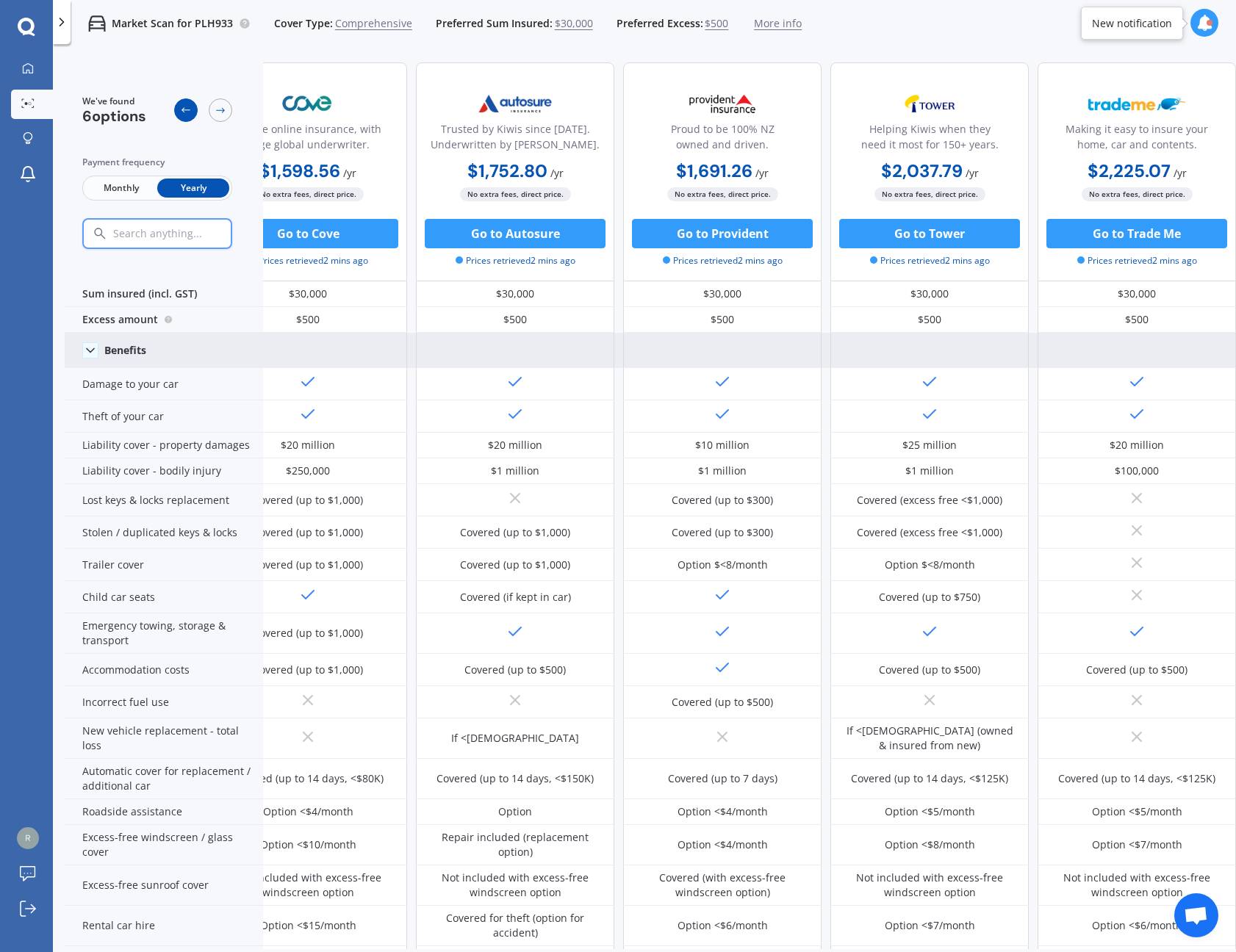
click at [188, 110] on icon at bounding box center [186, 109] width 12 height 12
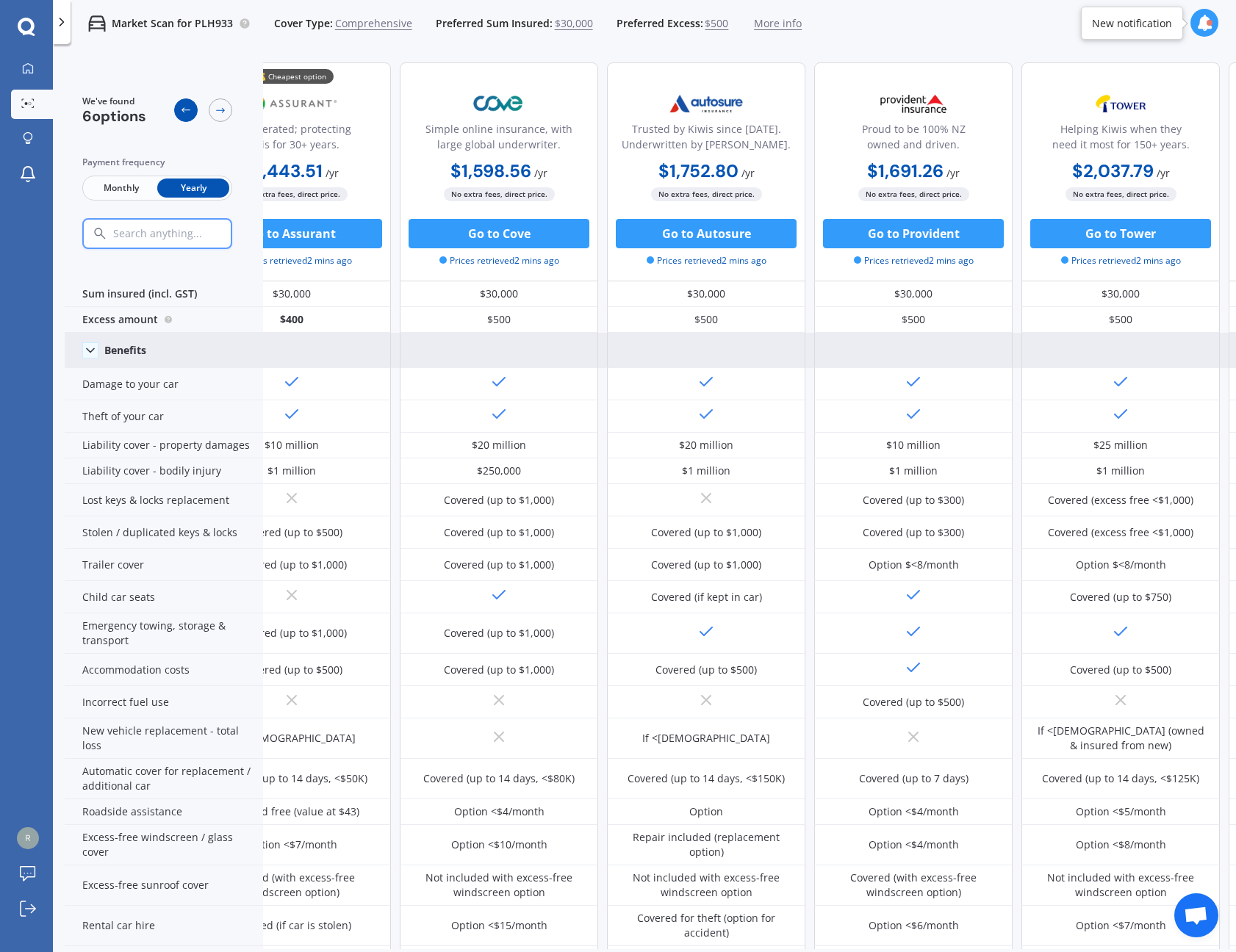
click at [188, 110] on icon at bounding box center [186, 109] width 12 height 12
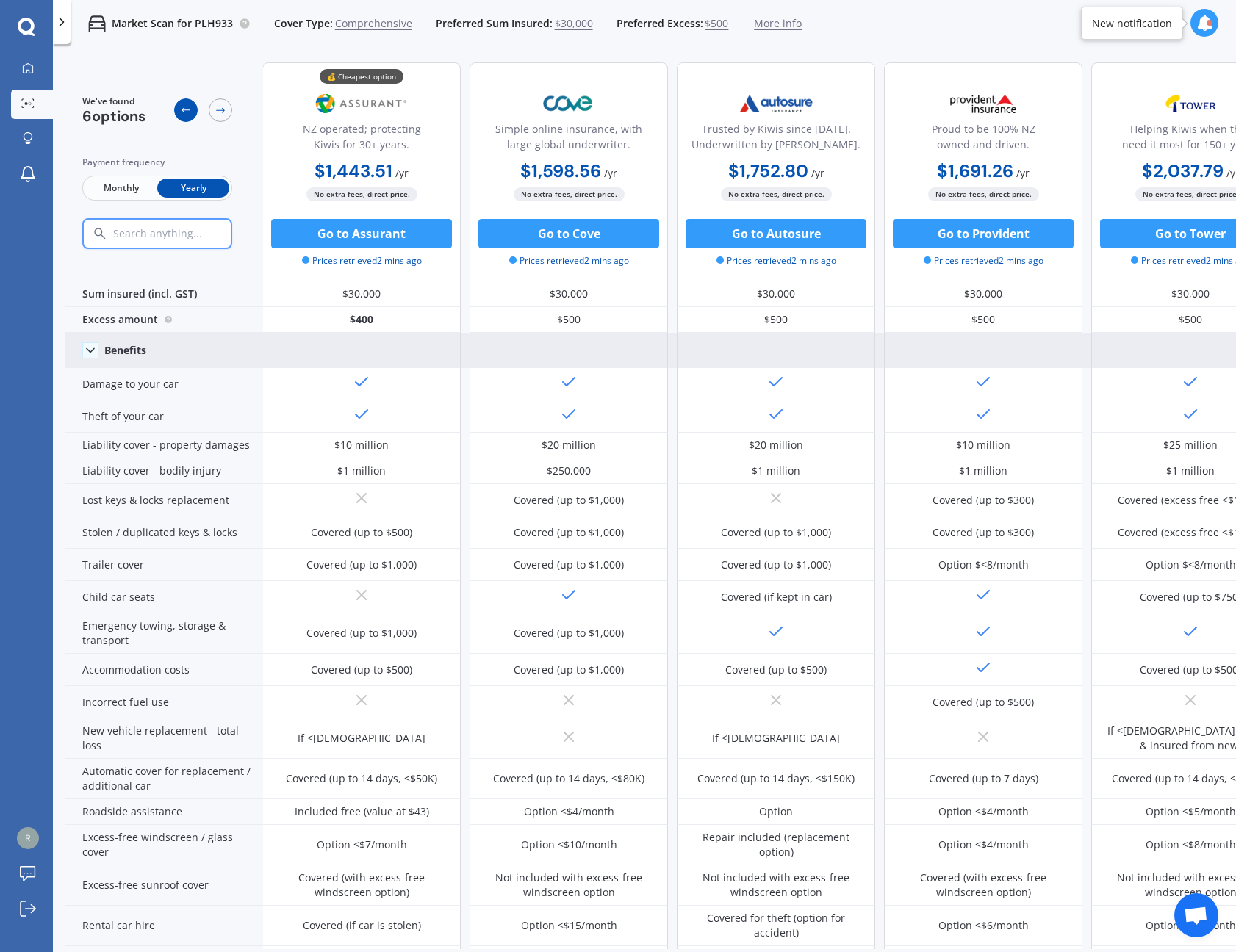
scroll to position [0, 0]
click at [188, 110] on icon at bounding box center [186, 109] width 12 height 12
click at [66, 28] on icon at bounding box center [62, 22] width 15 height 15
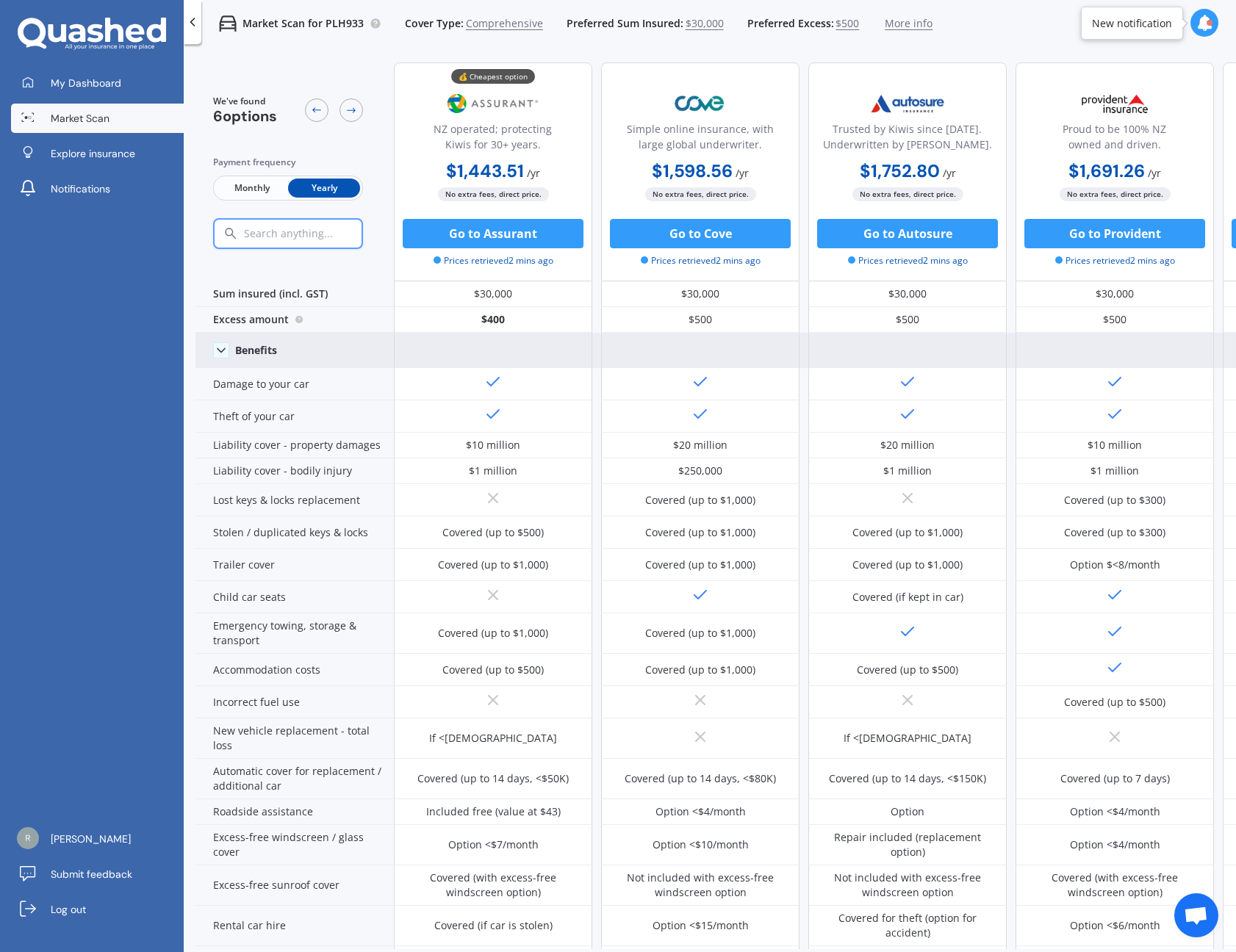
click at [197, 28] on icon at bounding box center [192, 22] width 15 height 15
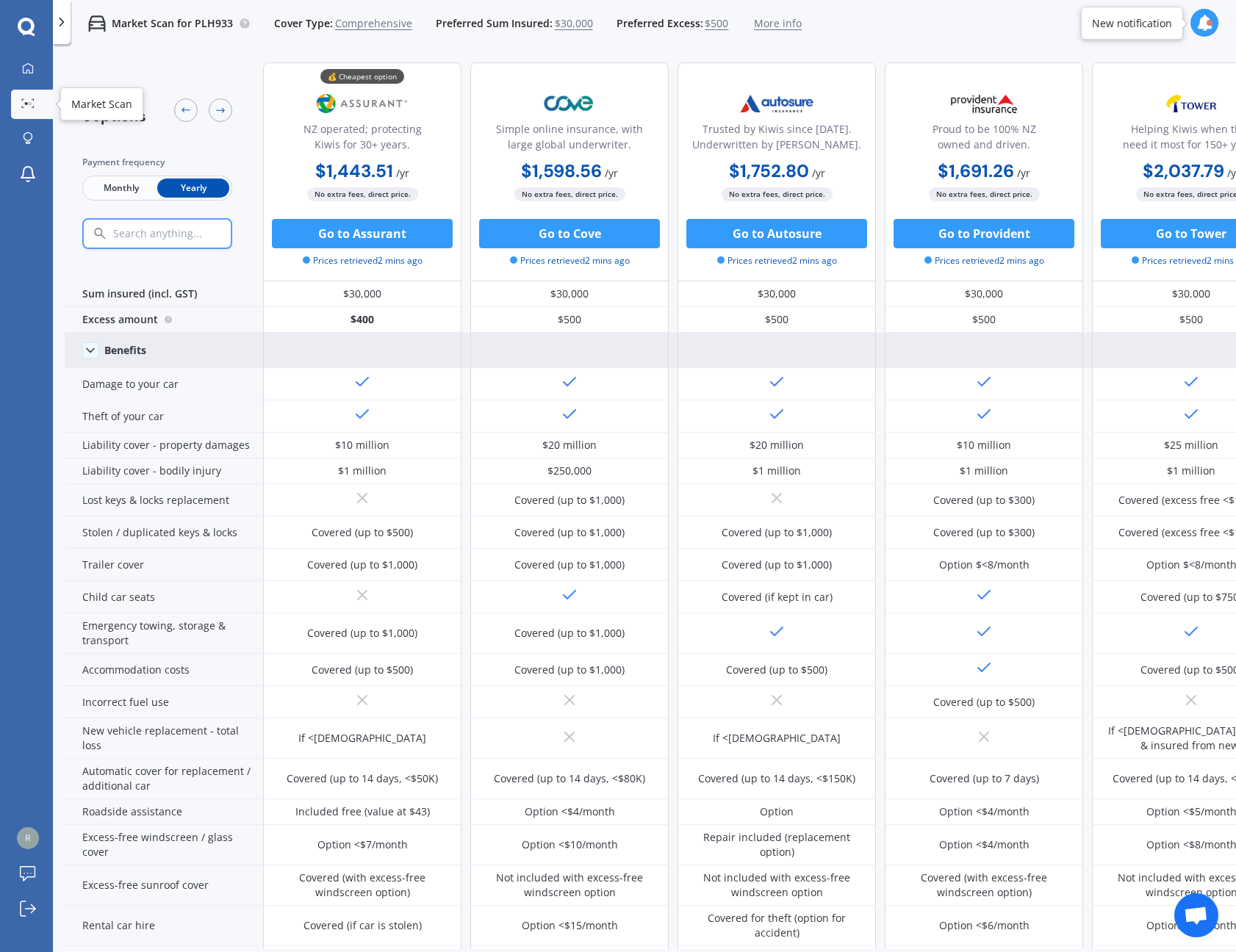
click at [34, 103] on icon at bounding box center [28, 103] width 13 height 9
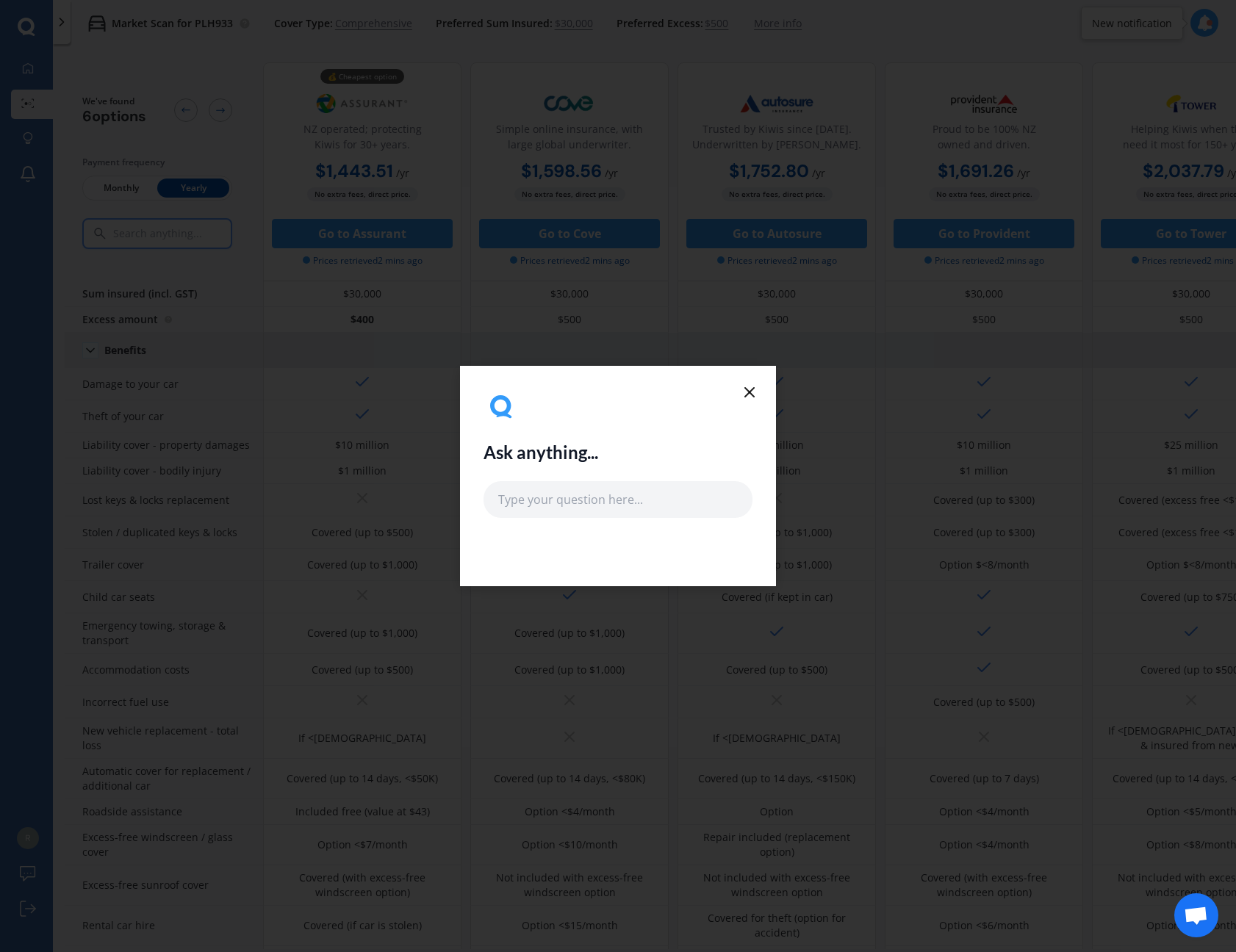
click at [751, 396] on icon at bounding box center [749, 392] width 18 height 18
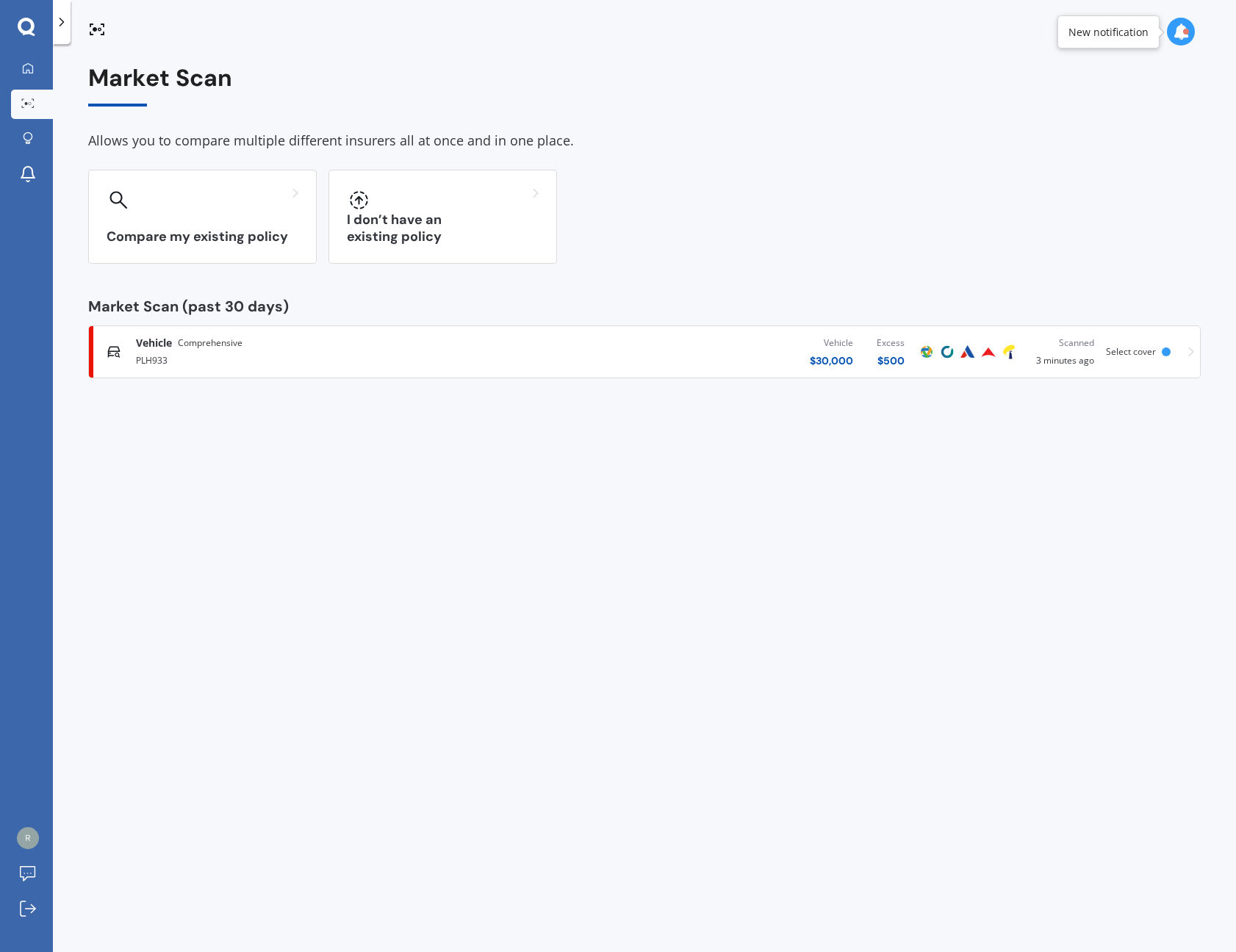
click at [65, 32] on div at bounding box center [62, 22] width 18 height 44
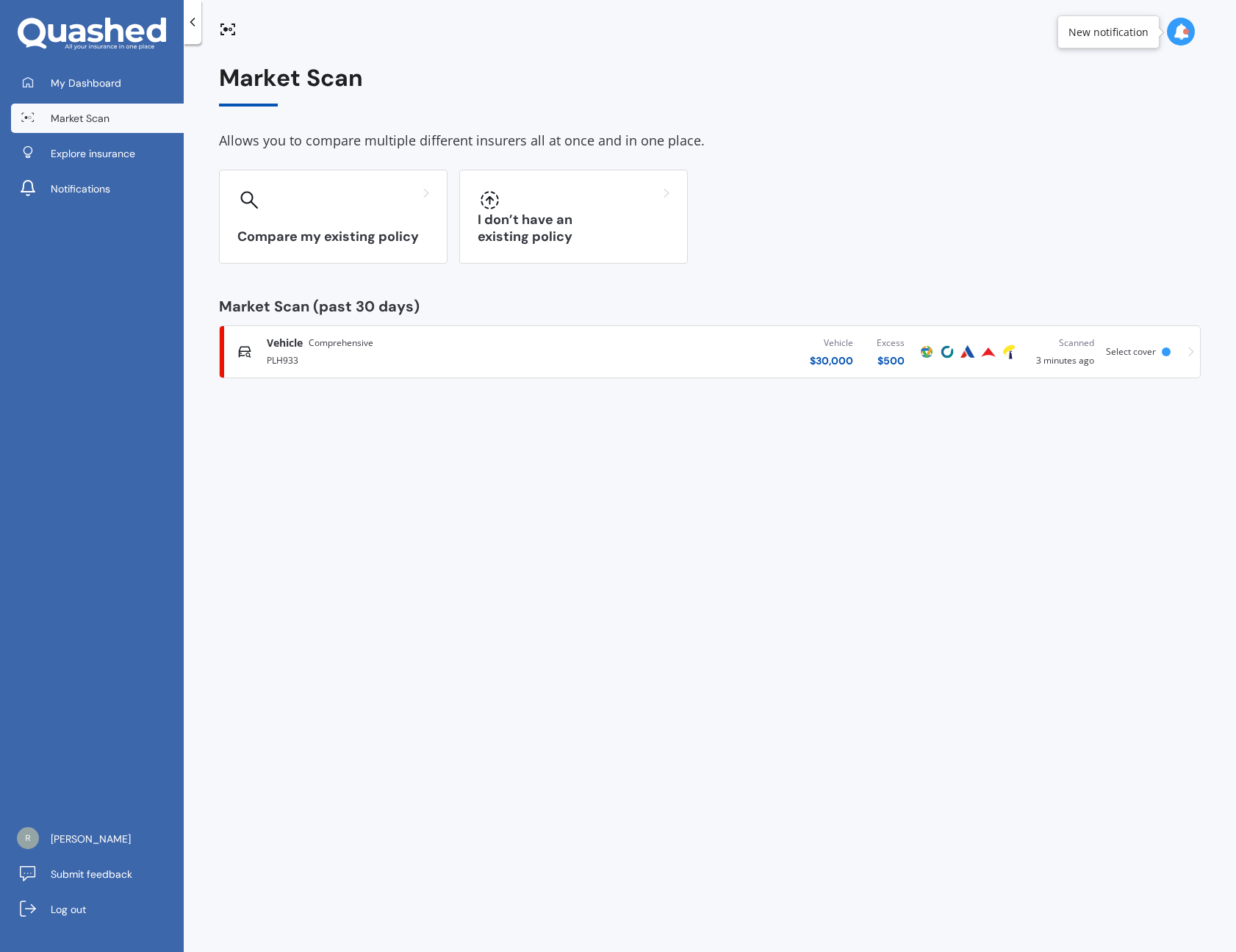
click at [898, 212] on div "Compare my existing policy I don’t have an existing policy" at bounding box center [710, 216] width 982 height 94
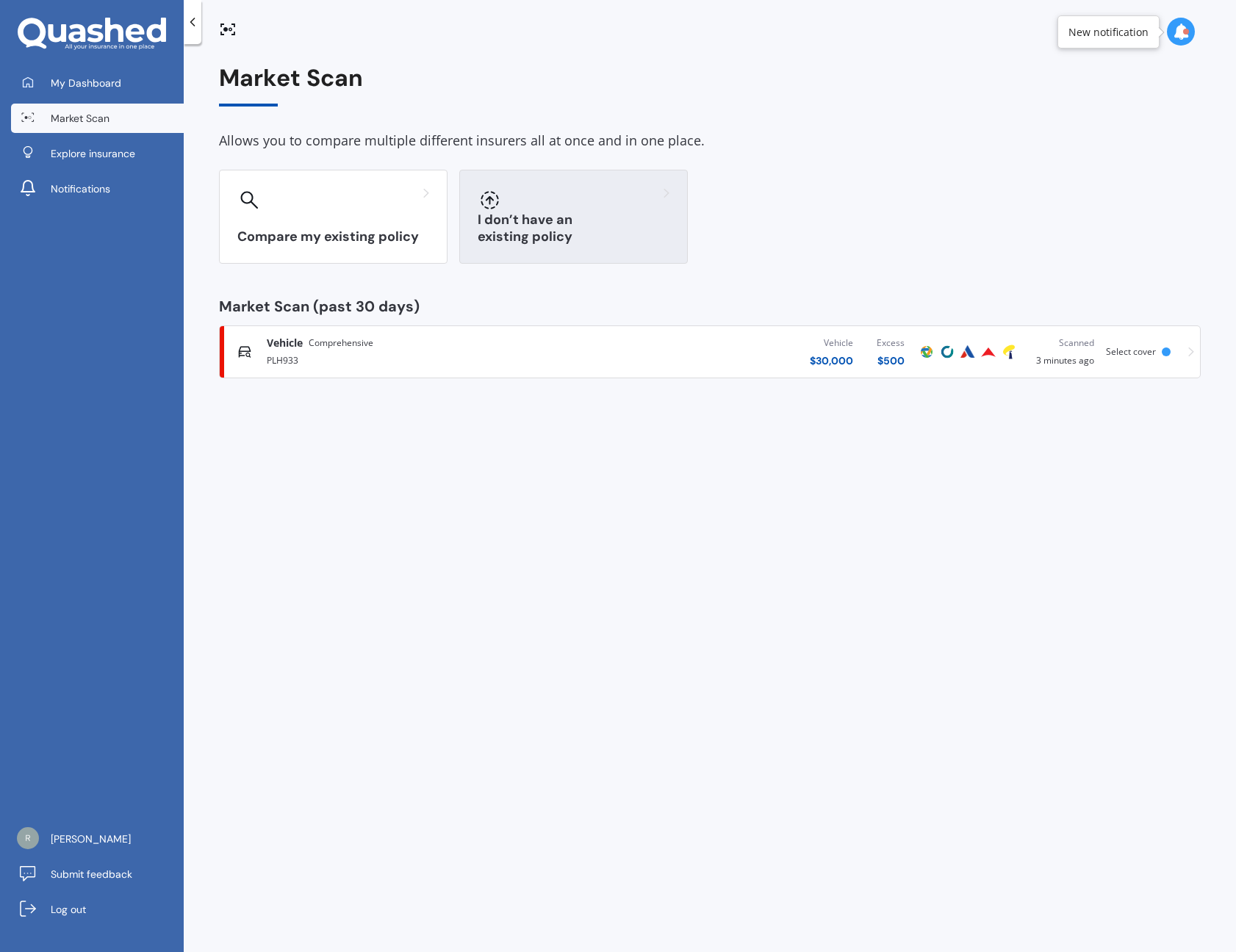
click at [591, 252] on div "I don’t have an existing policy" at bounding box center [573, 216] width 229 height 94
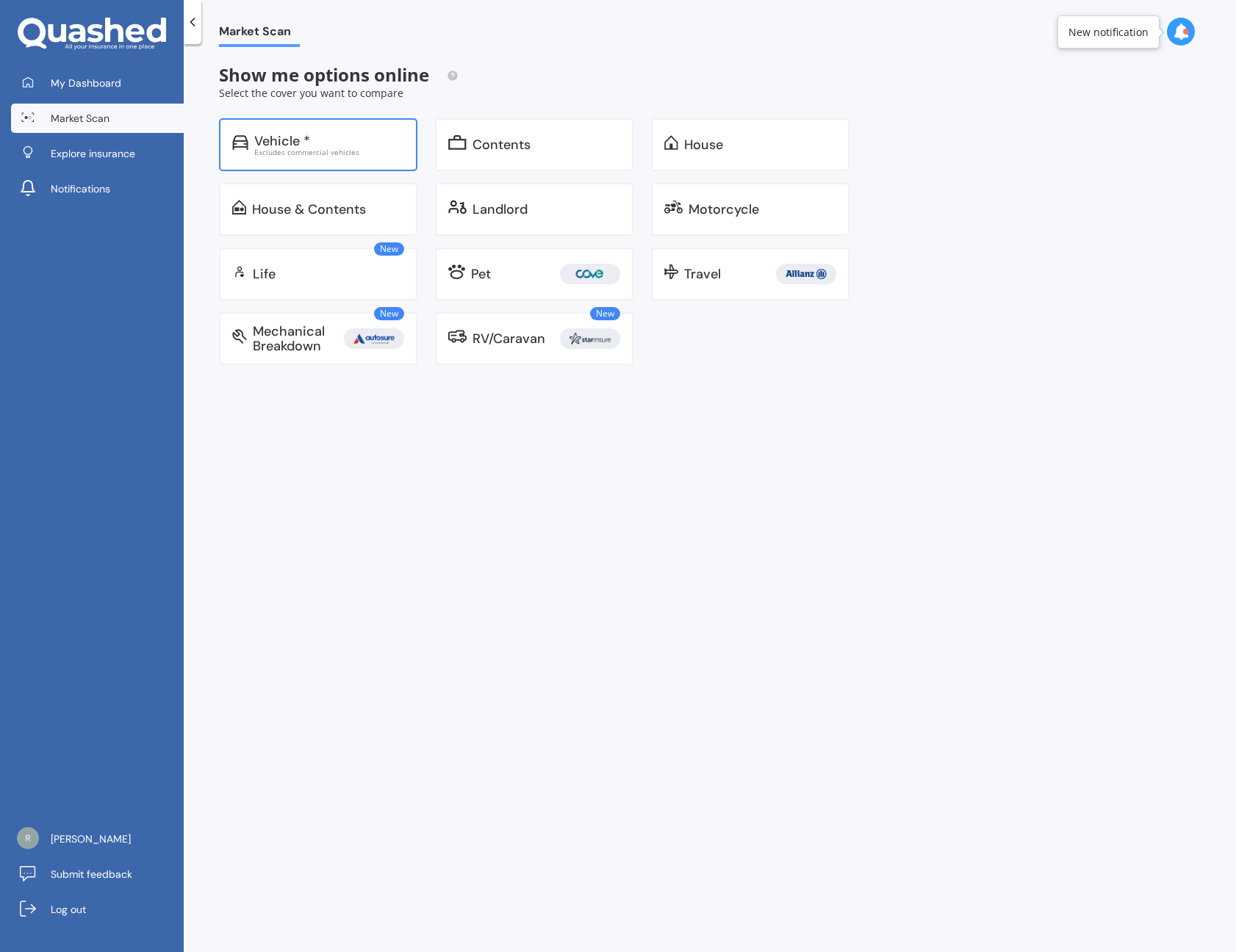
click at [358, 153] on div "Excludes commercial vehicles" at bounding box center [329, 153] width 149 height 8
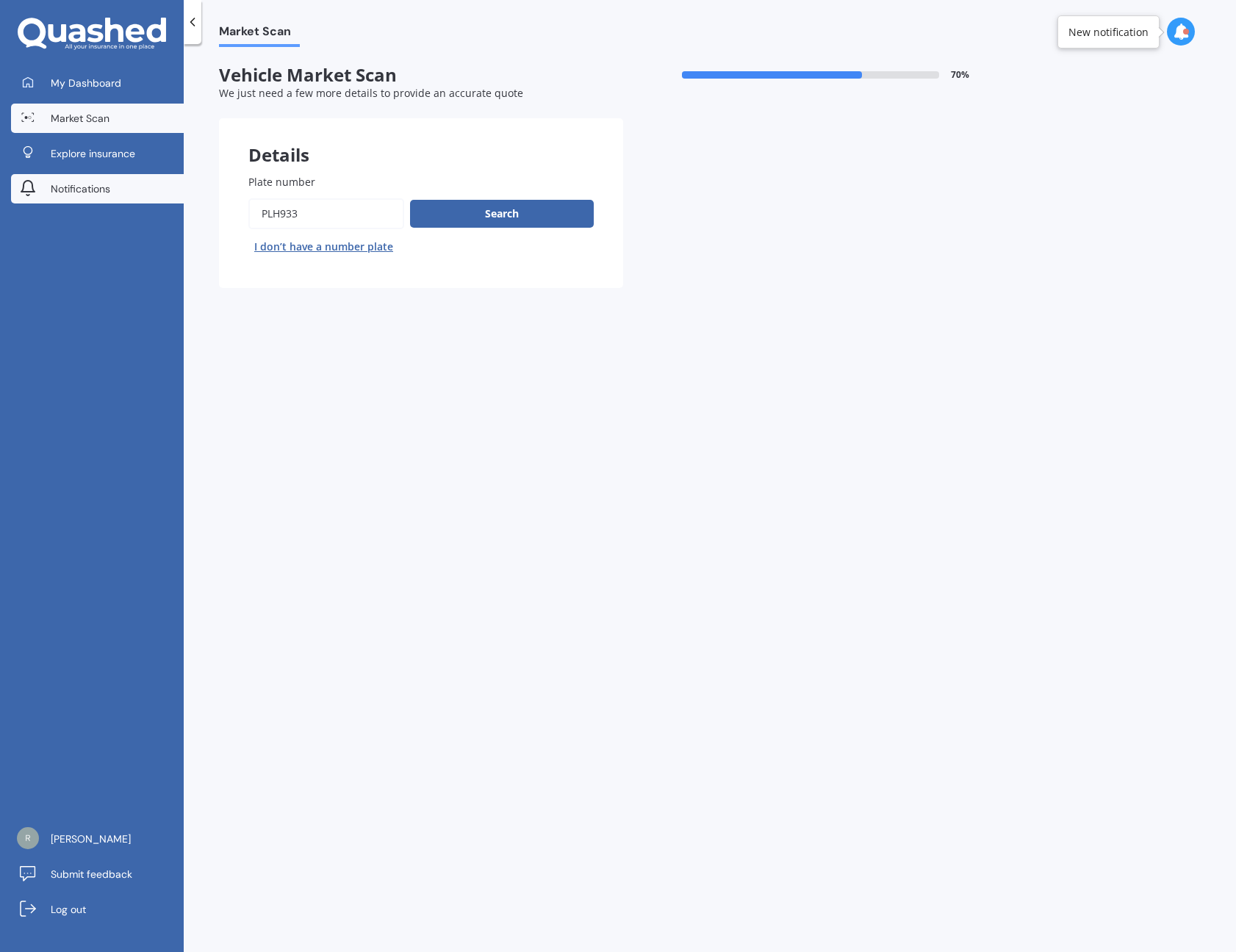
drag, startPoint x: 323, startPoint y: 213, endPoint x: 151, endPoint y: 194, distance: 173.0
click at [151, 194] on div "My Dashboard Market Scan Explore insurance Notifications Ren Kon Submit feedbac…" at bounding box center [618, 476] width 1236 height 952
type input "mzt840"
click at [516, 201] on button "Search" at bounding box center [502, 213] width 183 height 28
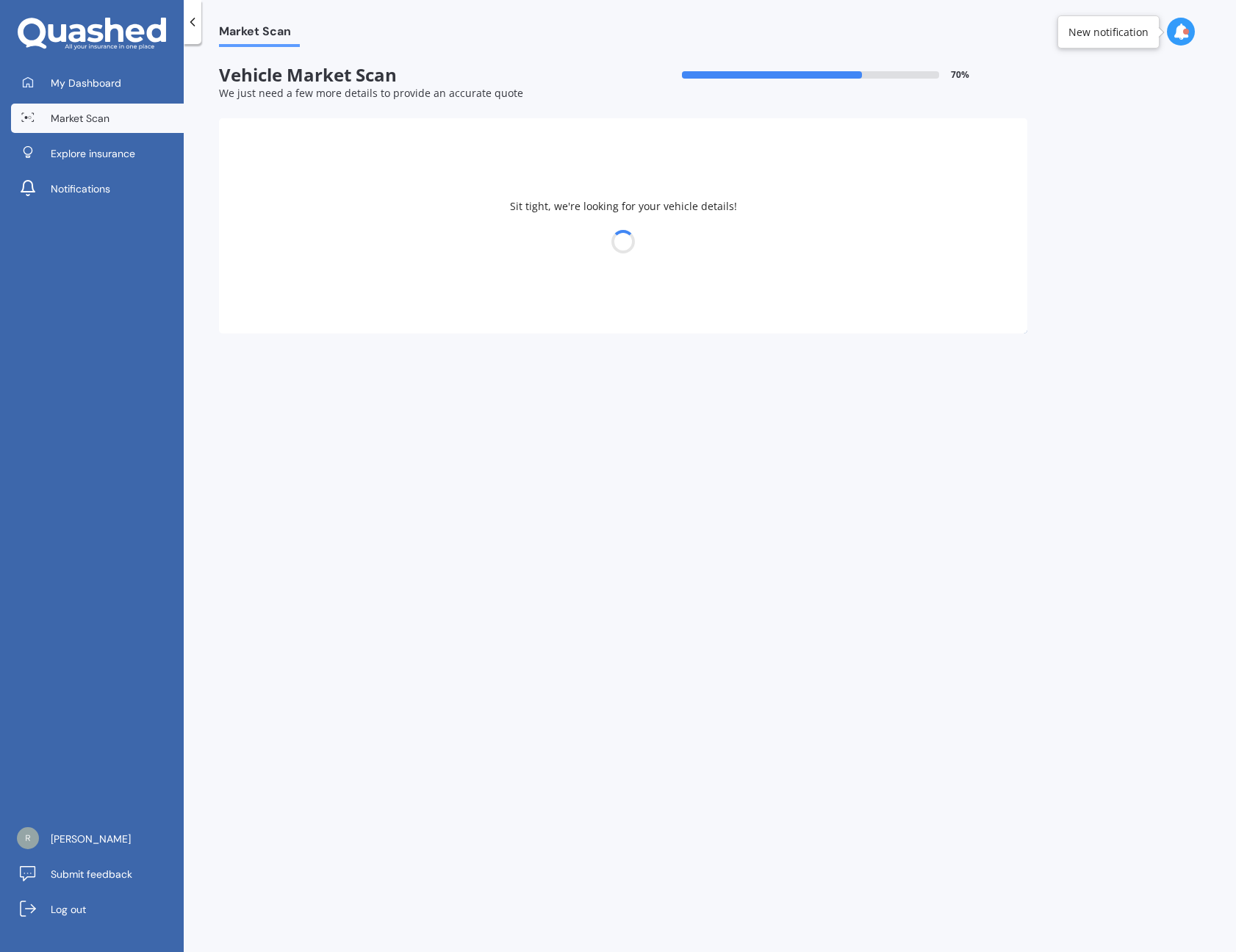
select select "PEUGEOT"
select select "5008"
select select "04"
select select "01"
select select "1989"
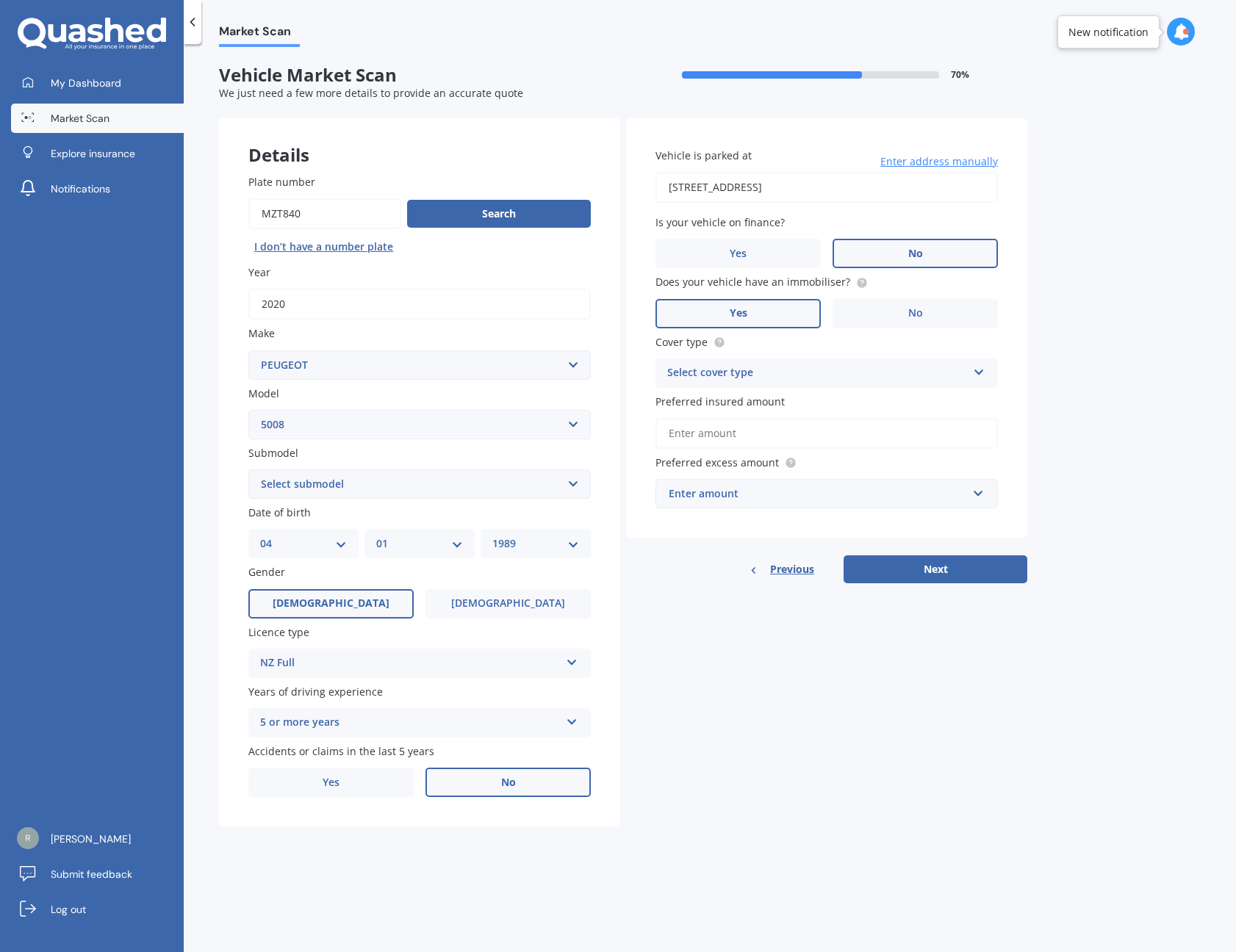
select select "GT"
click at [509, 608] on label "[DEMOGRAPHIC_DATA]" at bounding box center [508, 604] width 166 height 29
click at [0, 0] on input "[DEMOGRAPHIC_DATA]" at bounding box center [0, 0] width 0 height 0
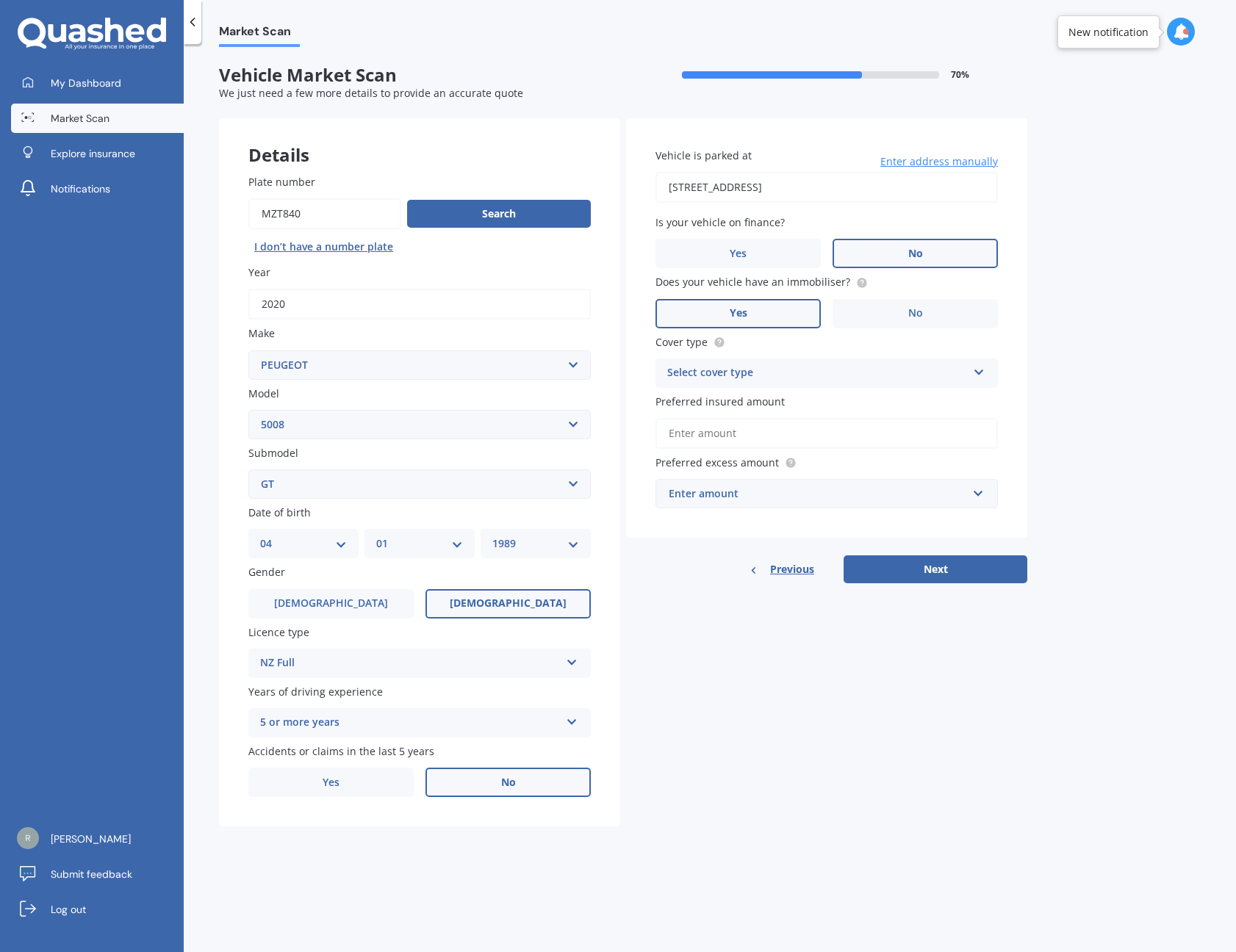
click at [338, 549] on div "DD 01 02 03 04 05 06 07 08 09 10 11 12 13 14 15 16 17 18 19 20 21 22 23 24 25 2…" at bounding box center [303, 543] width 110 height 29
select select "17"
select select "02"
select select "1990"
click at [814, 428] on input "Preferred insured amount" at bounding box center [826, 433] width 342 height 31
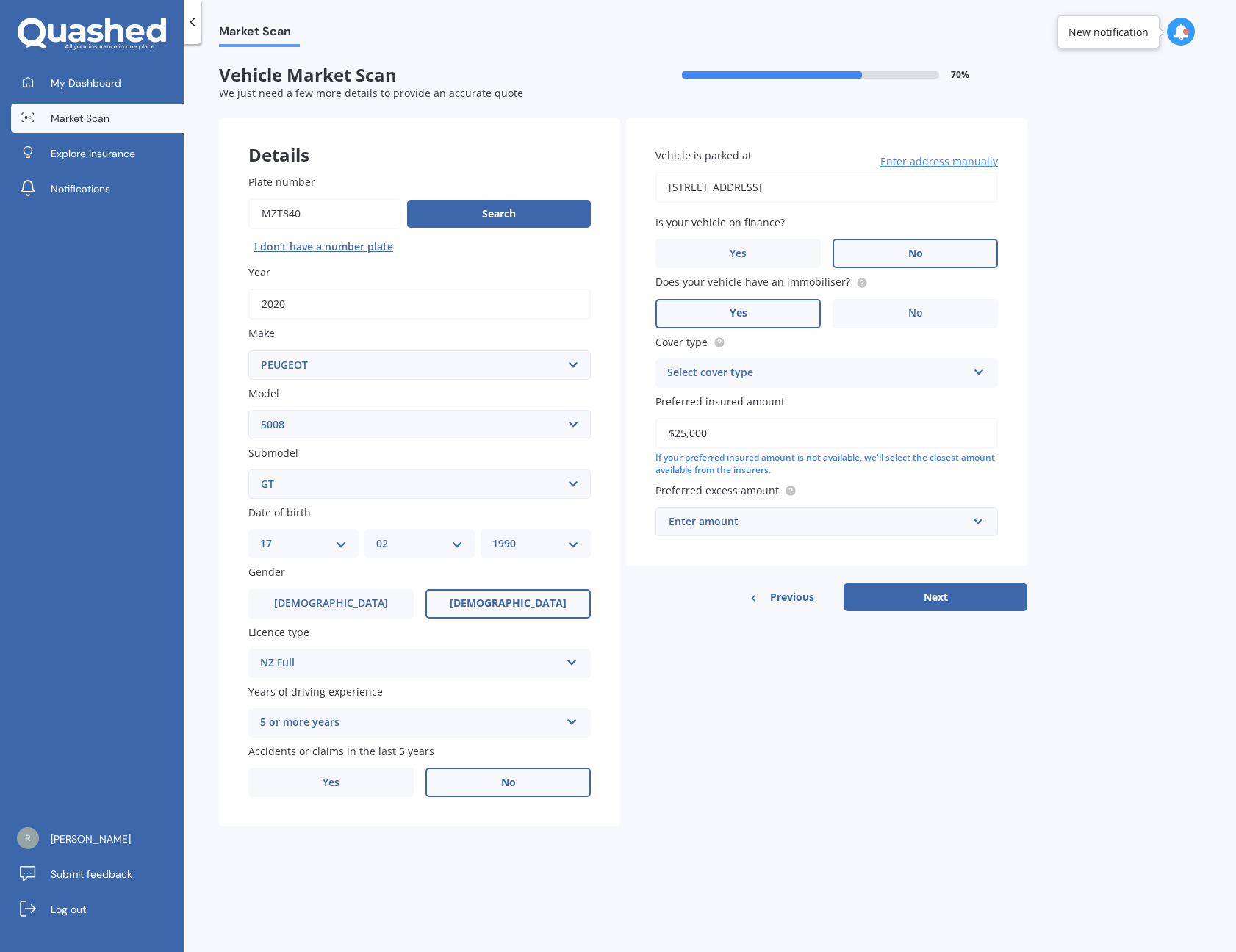
click at [866, 776] on div "Details Plate number Search I don’t have a number plate Year [DATE] Make Select…" at bounding box center [623, 472] width 808 height 709
drag, startPoint x: 700, startPoint y: 443, endPoint x: 673, endPoint y: 437, distance: 27.7
click at [673, 437] on div "$25,000 If your preferred insured amount is not available, we'll select the clo…" at bounding box center [826, 447] width 342 height 59
drag, startPoint x: 717, startPoint y: 434, endPoint x: 647, endPoint y: 433, distance: 70.0
click at [647, 433] on div "Vehicle is parked at [STREET_ADDRESS] Enter address manually Is your vehicle on…" at bounding box center [826, 341] width 401 height 448
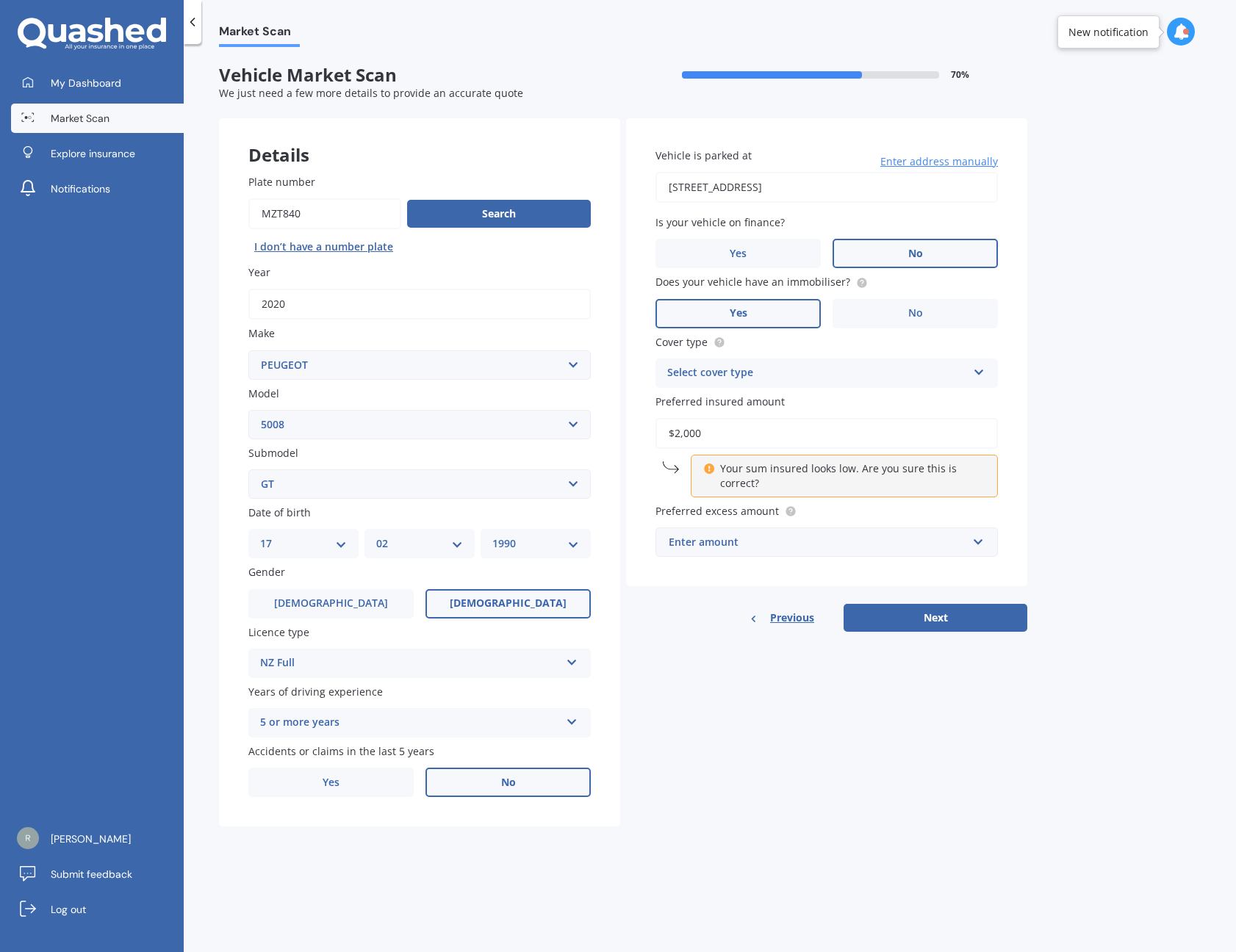
type input "$20,000"
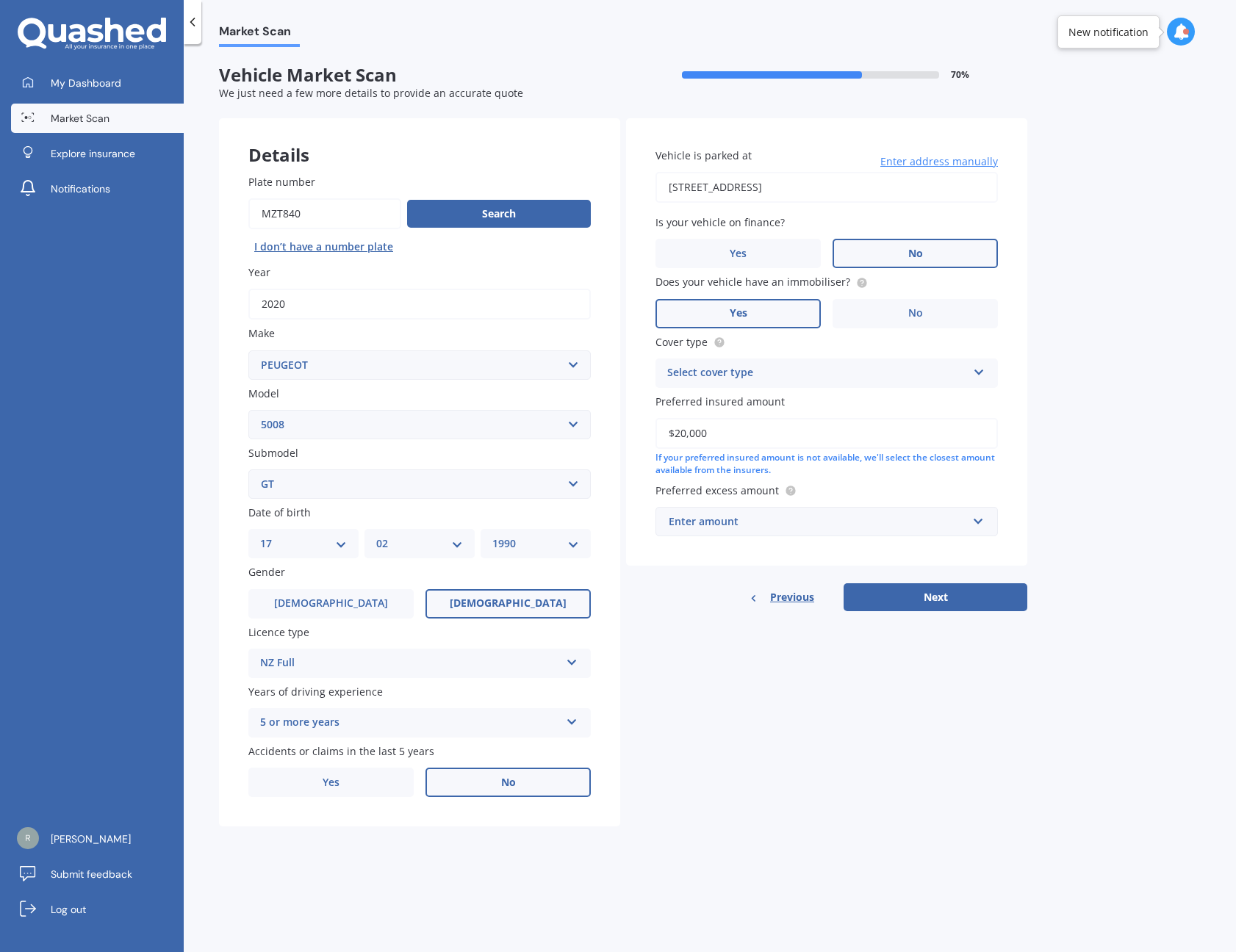
click at [1086, 568] on div "Market Scan Vehicle Market Scan 70 % We just need a few more details to provide…" at bounding box center [709, 501] width 1052 height 907
click at [804, 367] on div "Select cover type" at bounding box center [817, 373] width 300 height 18
click at [769, 394] on div "Comprehensive" at bounding box center [826, 401] width 341 height 26
click at [935, 590] on button "Next" at bounding box center [935, 597] width 183 height 28
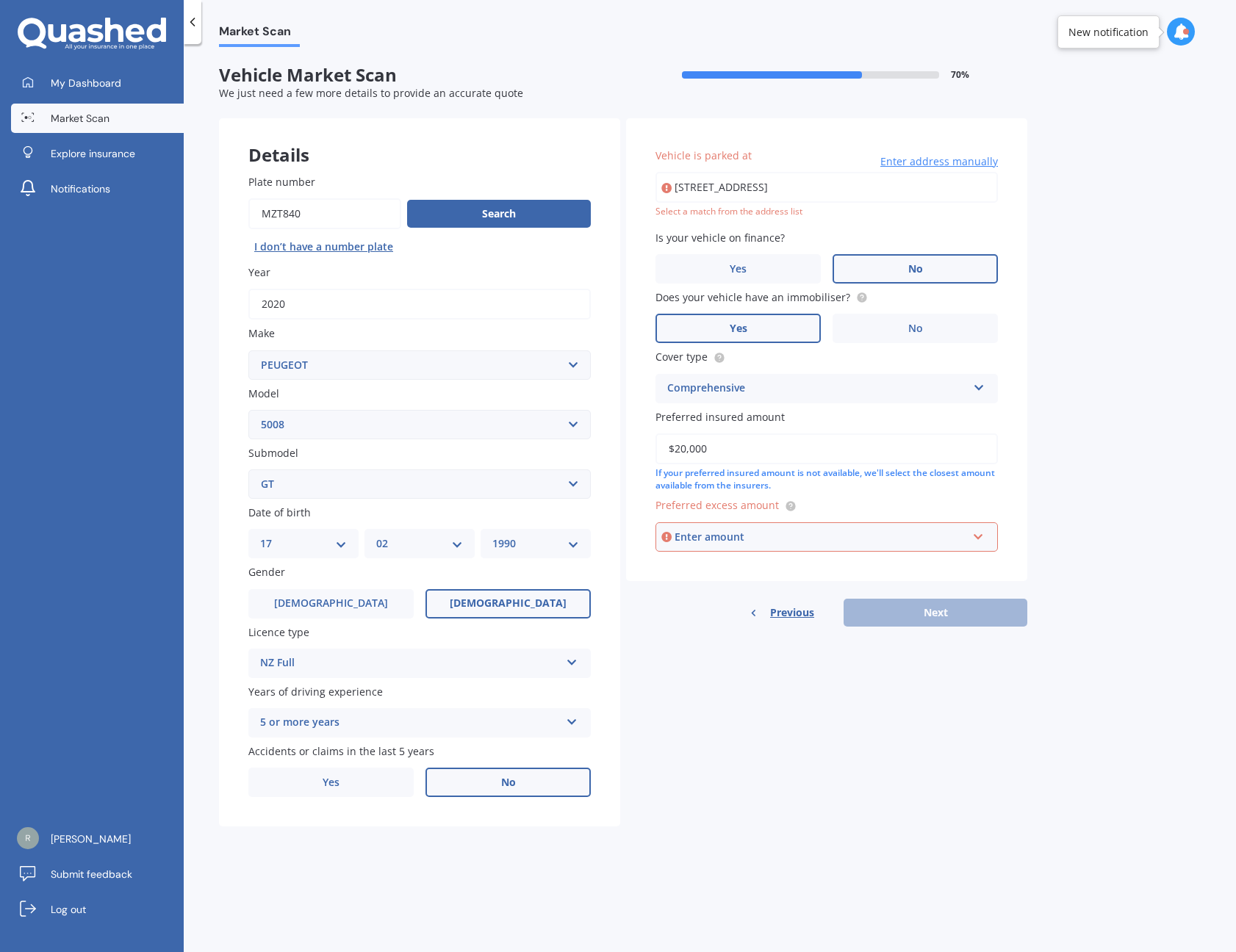
click at [838, 534] on div "Enter amount" at bounding box center [820, 536] width 292 height 16
click at [738, 611] on div "$500" at bounding box center [826, 618] width 341 height 27
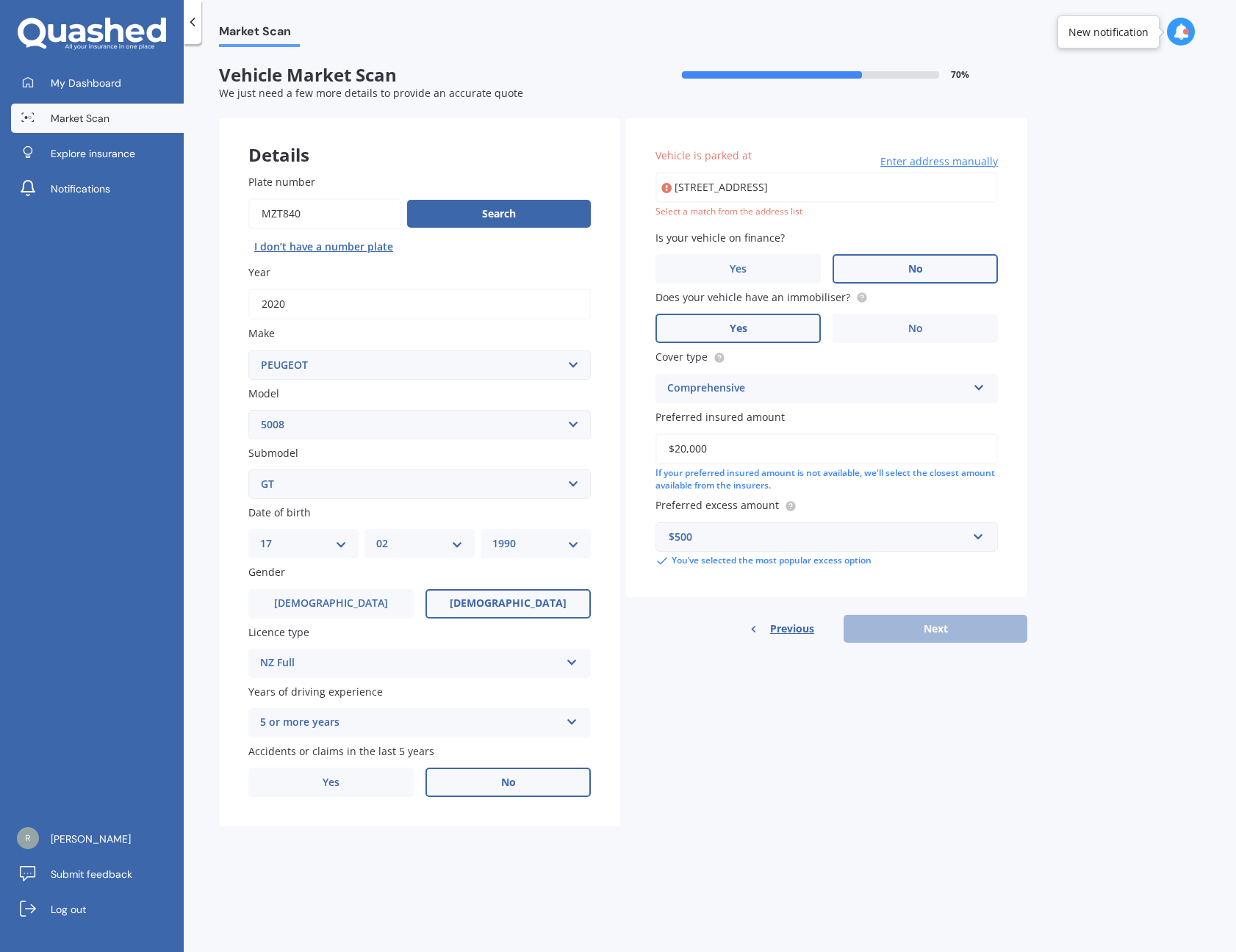
click at [975, 615] on div "Previous Next" at bounding box center [826, 629] width 401 height 28
click at [973, 623] on div "Previous Next" at bounding box center [826, 629] width 401 height 28
click at [937, 680] on div "Details Plate number Search I don’t have a number plate Year [DATE] Make Select…" at bounding box center [623, 472] width 808 height 709
click at [895, 602] on div "Vehicle is parked at [STREET_ADDRESS] Enter address manually Select a match fro…" at bounding box center [826, 380] width 401 height 525
click at [915, 623] on div "Previous Next" at bounding box center [826, 629] width 401 height 28
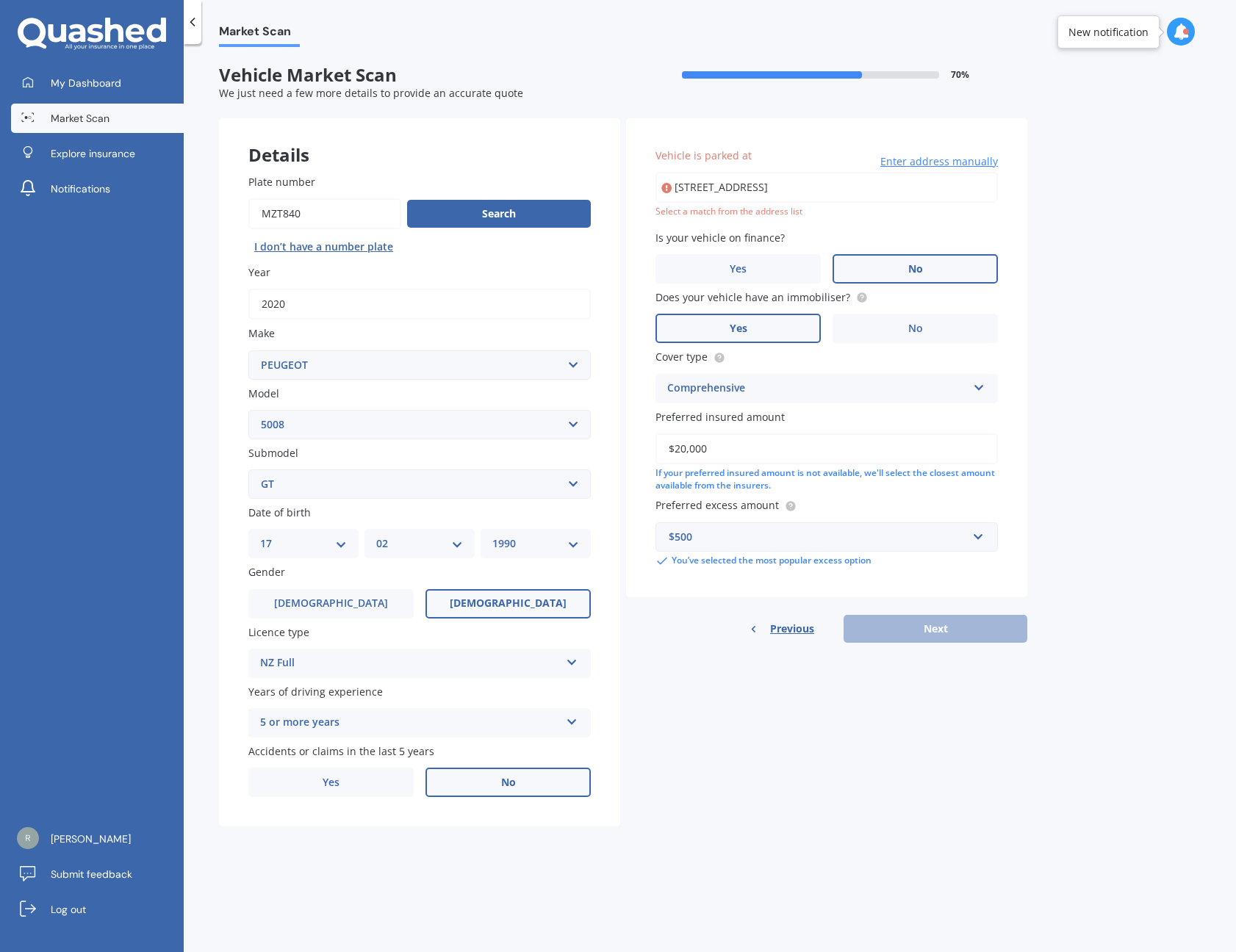
click at [855, 673] on div "Details Plate number Search I don’t have a number plate Year [DATE] Make Select…" at bounding box center [623, 472] width 808 height 709
click at [873, 193] on input "[STREET_ADDRESS]" at bounding box center [826, 187] width 342 height 31
type input "[STREET_ADDRESS]"
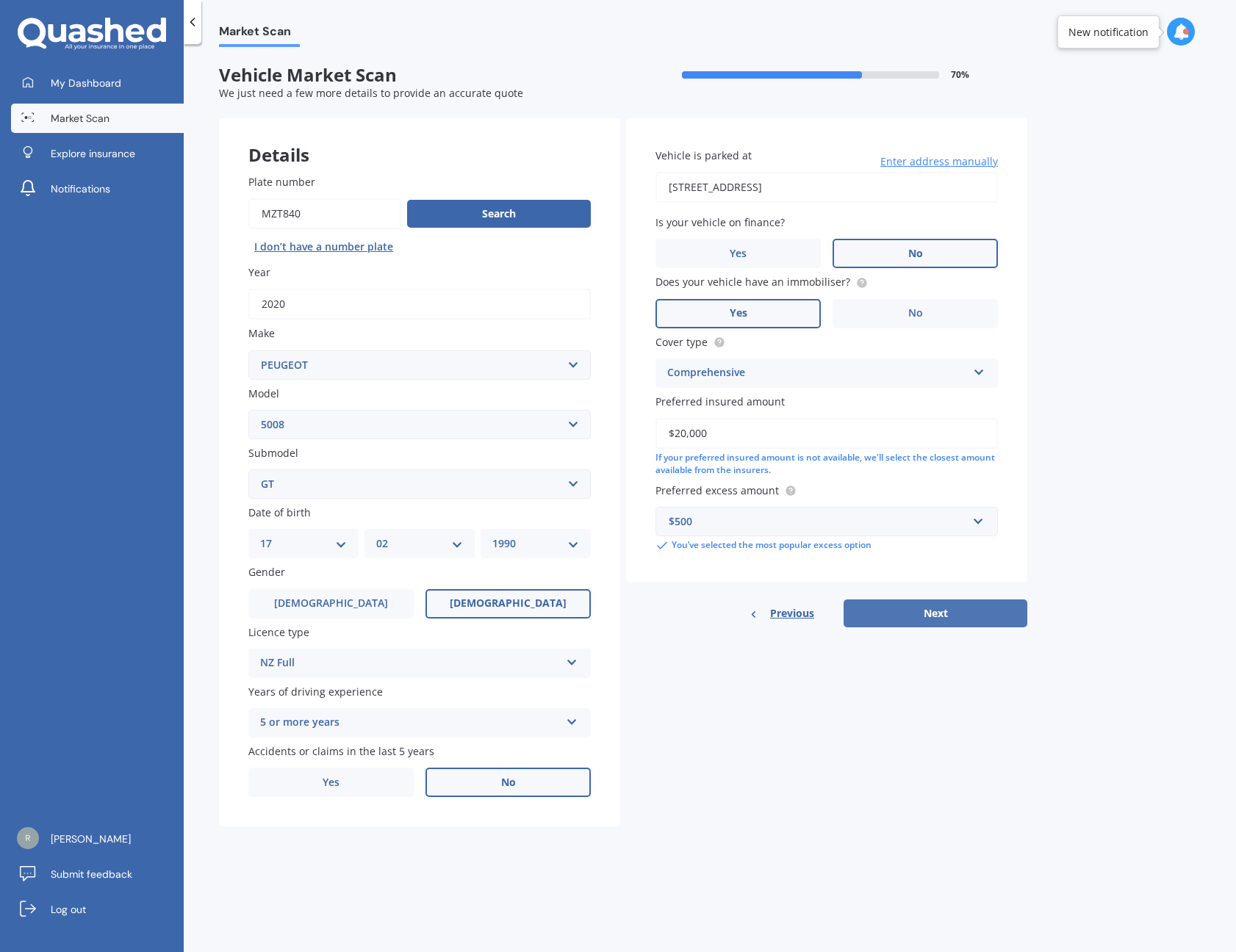
click at [952, 619] on button "Next" at bounding box center [935, 613] width 183 height 28
select select "17"
select select "02"
select select "1990"
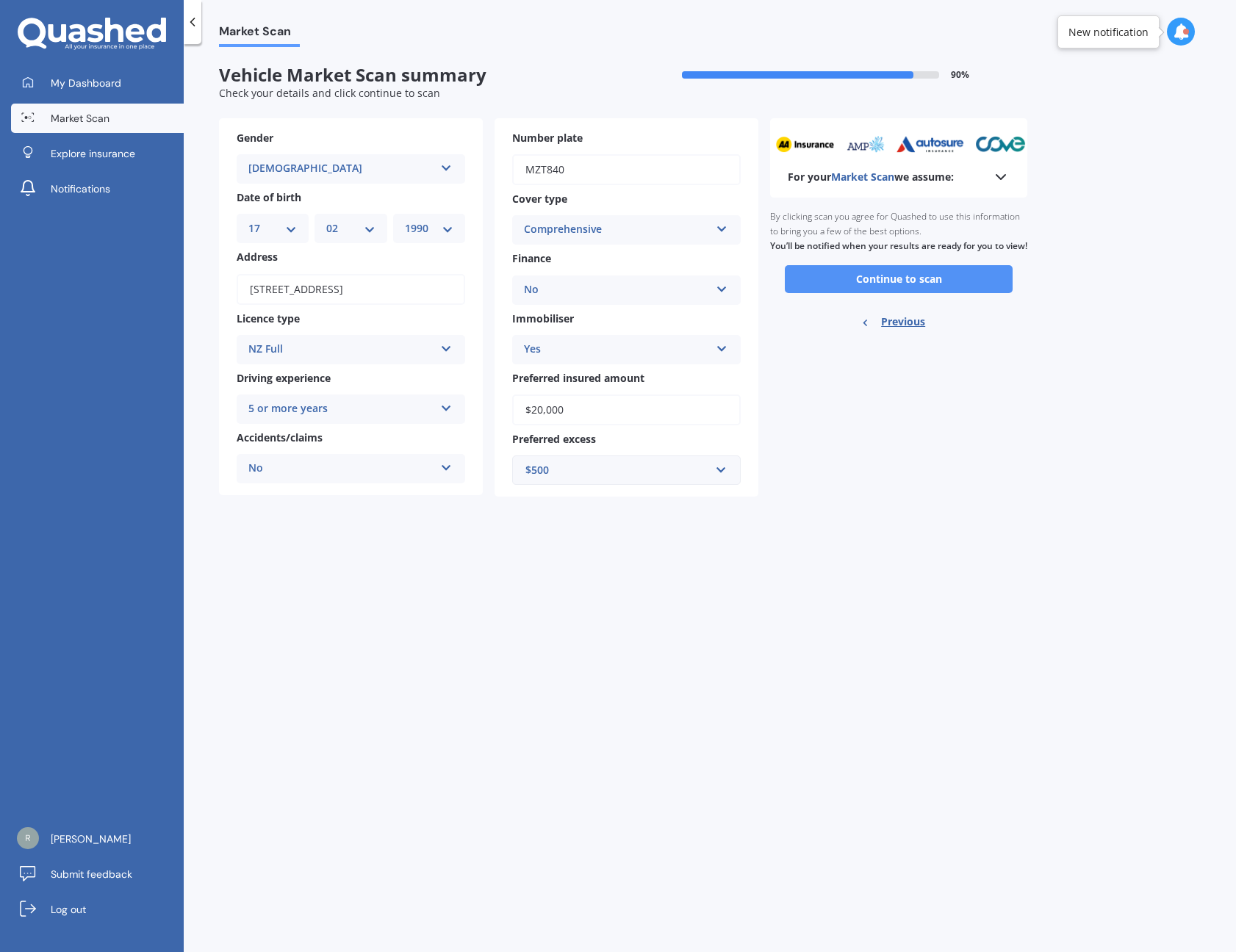
click at [841, 291] on button "Continue to scan" at bounding box center [898, 279] width 228 height 28
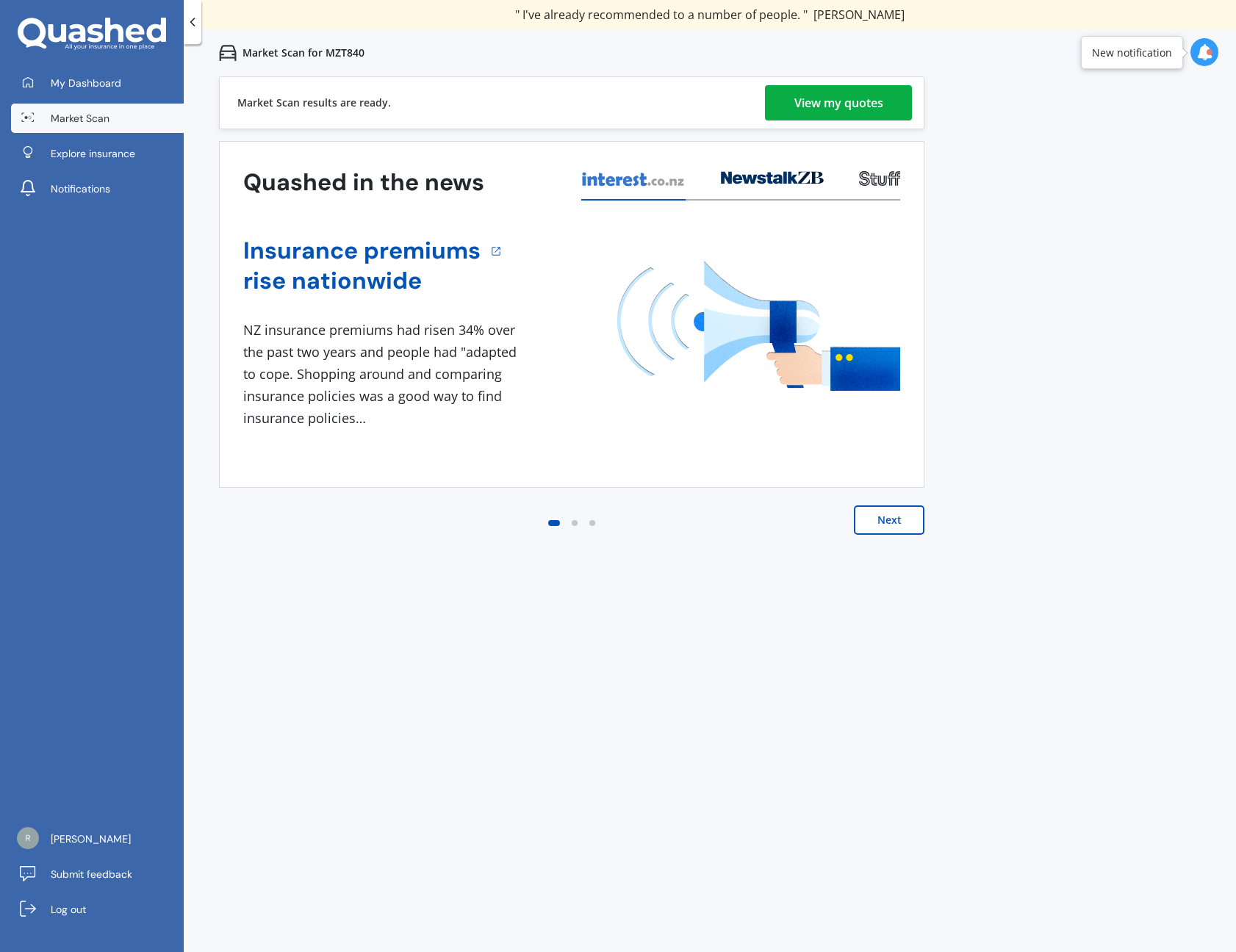
click at [825, 107] on div "View my quotes" at bounding box center [838, 103] width 89 height 35
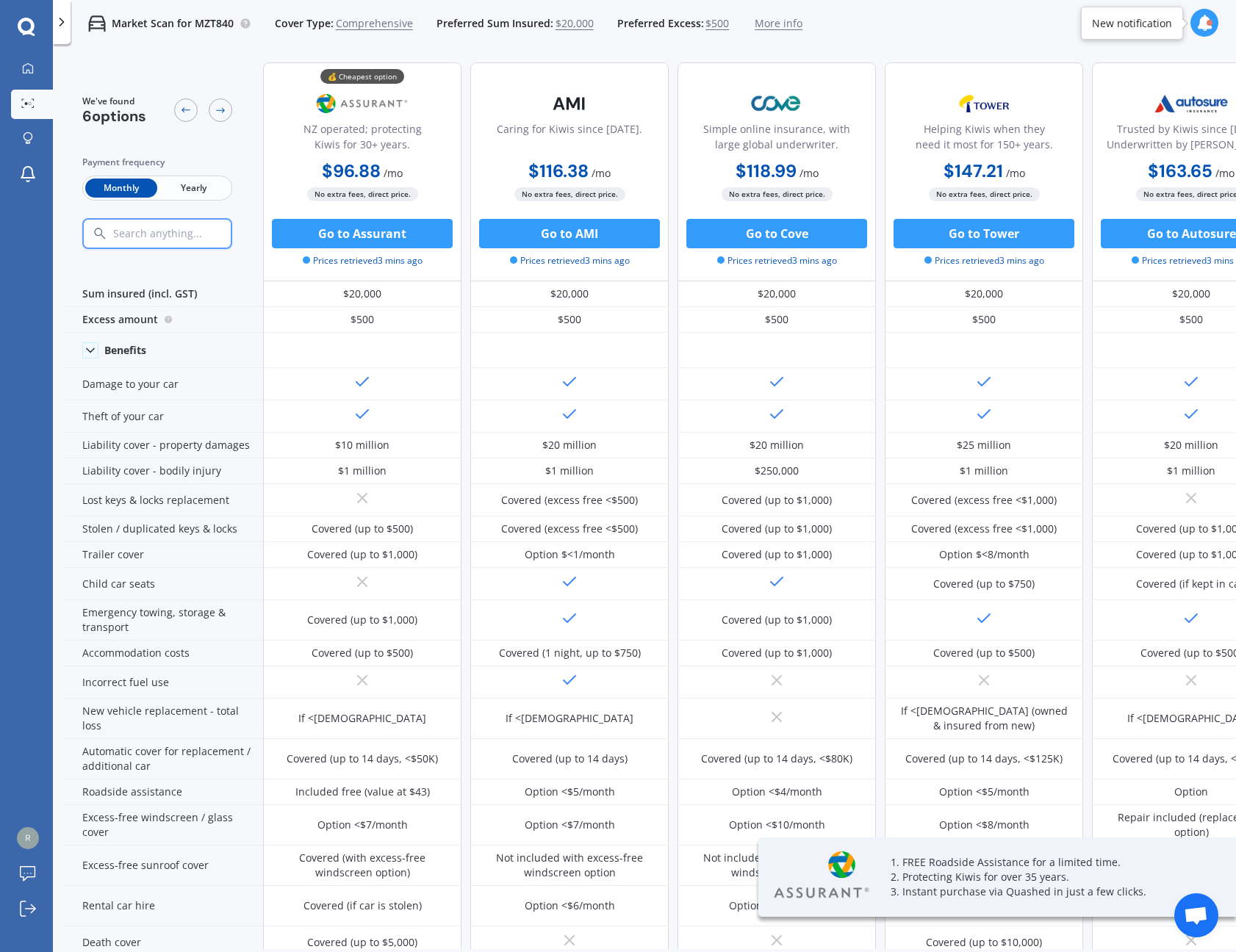
click at [193, 189] on span "Yearly" at bounding box center [193, 188] width 72 height 19
click at [29, 102] on icon at bounding box center [28, 103] width 13 height 9
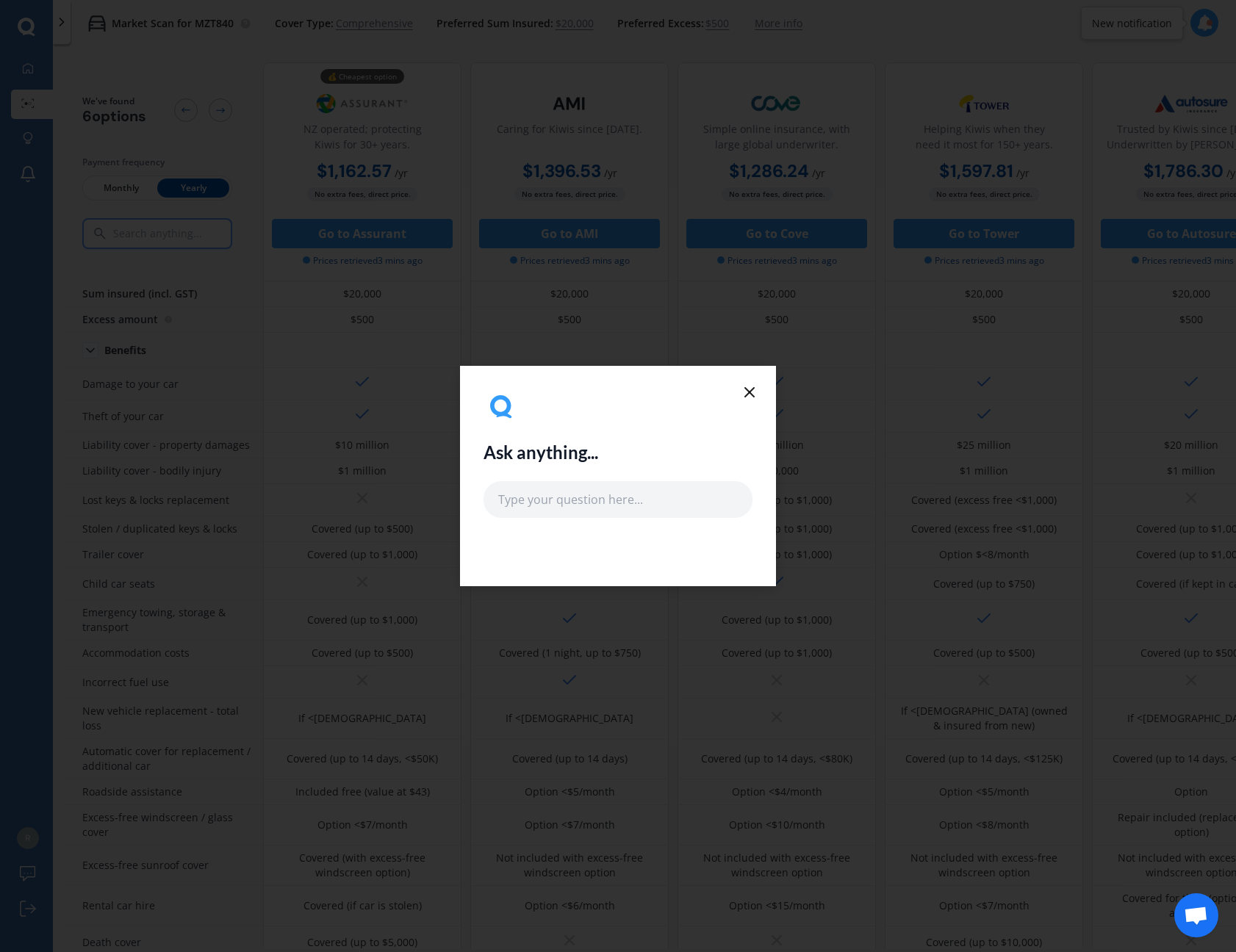
click at [744, 392] on icon at bounding box center [749, 392] width 18 height 18
